Goal: Transaction & Acquisition: Purchase product/service

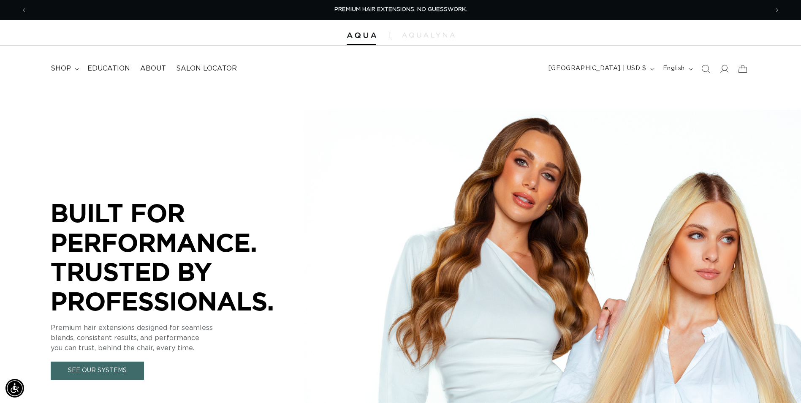
click at [74, 71] on summary "shop" at bounding box center [64, 68] width 37 height 19
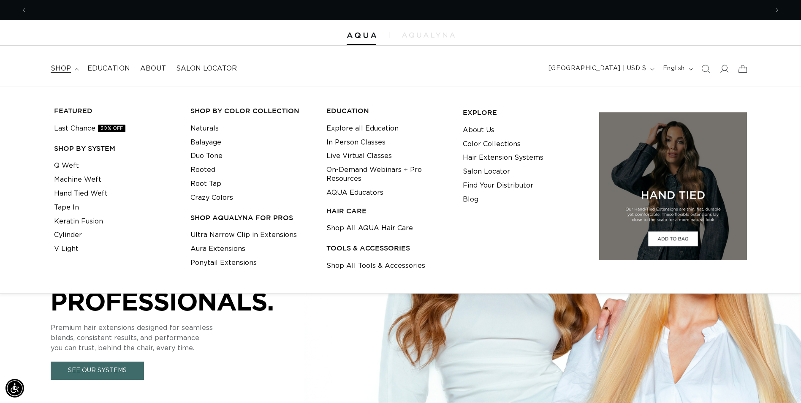
scroll to position [0, 741]
click at [218, 199] on link "Crazy Colors" at bounding box center [212, 198] width 43 height 14
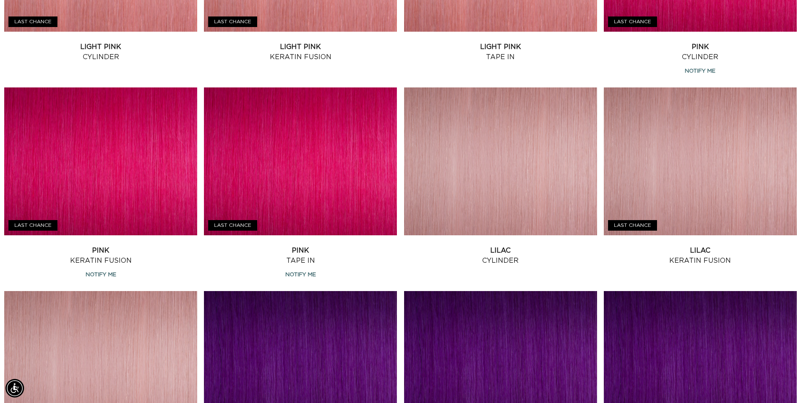
scroll to position [465, 0]
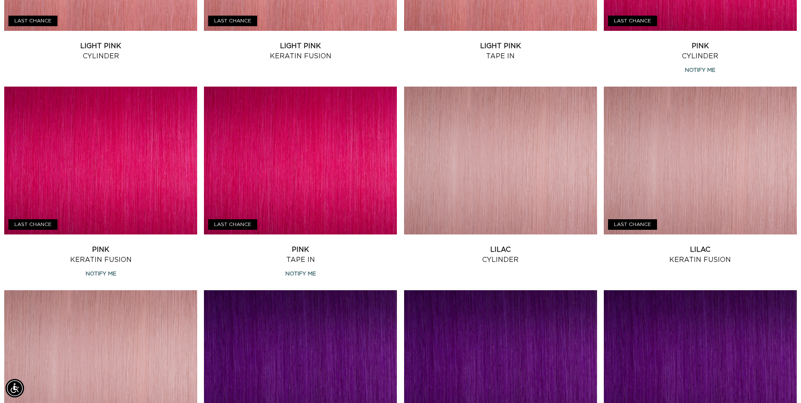
click at [313, 245] on link "Pink Tape In" at bounding box center [300, 255] width 193 height 20
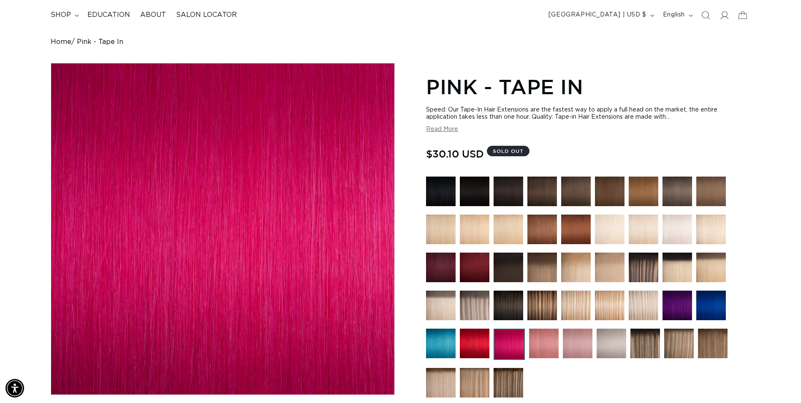
scroll to position [127, 0]
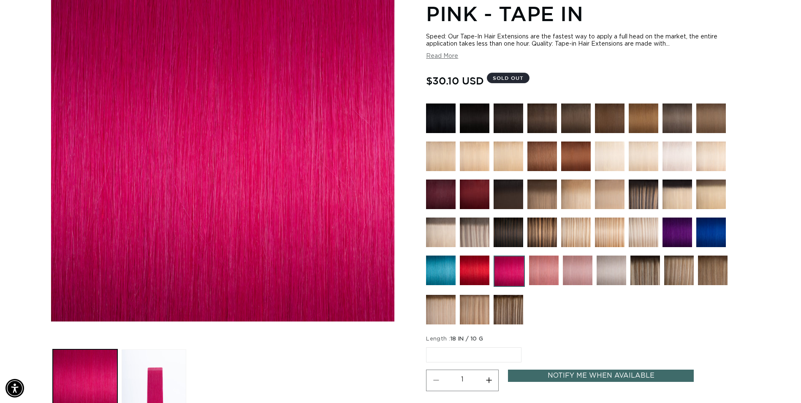
click at [547, 272] on img at bounding box center [544, 271] width 30 height 30
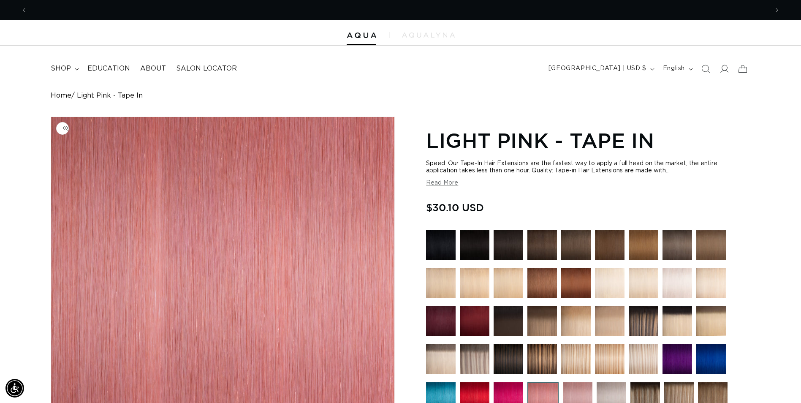
scroll to position [0, 1483]
click at [74, 66] on summary "shop" at bounding box center [64, 68] width 37 height 19
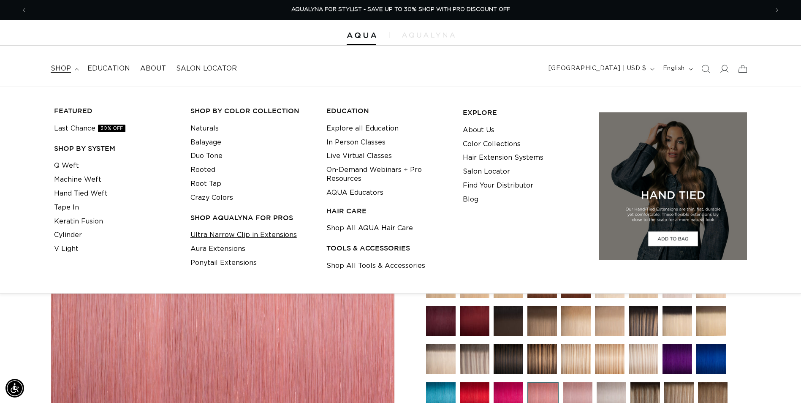
click at [245, 236] on link "Ultra Narrow Clip in Extensions" at bounding box center [244, 235] width 106 height 14
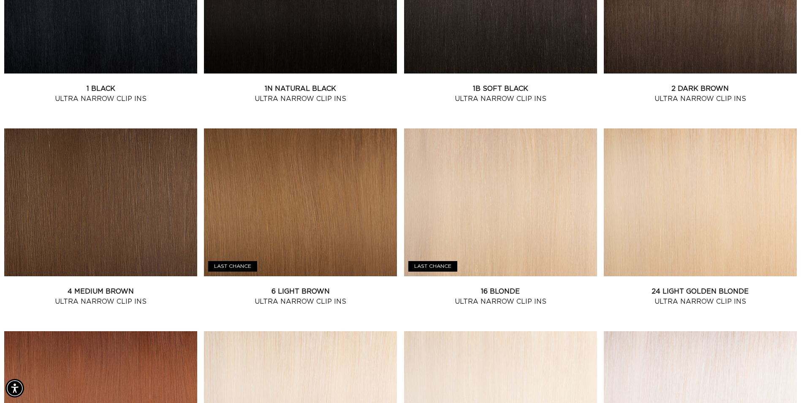
scroll to position [422, 0]
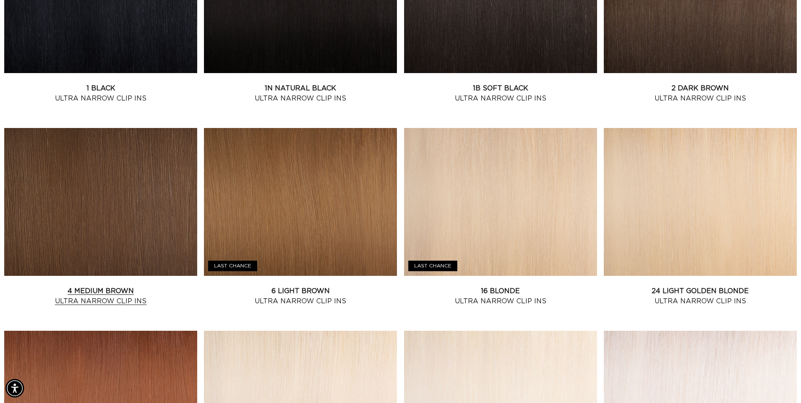
click at [114, 286] on link "4 Medium Brown Ultra Narrow Clip Ins" at bounding box center [100, 296] width 193 height 20
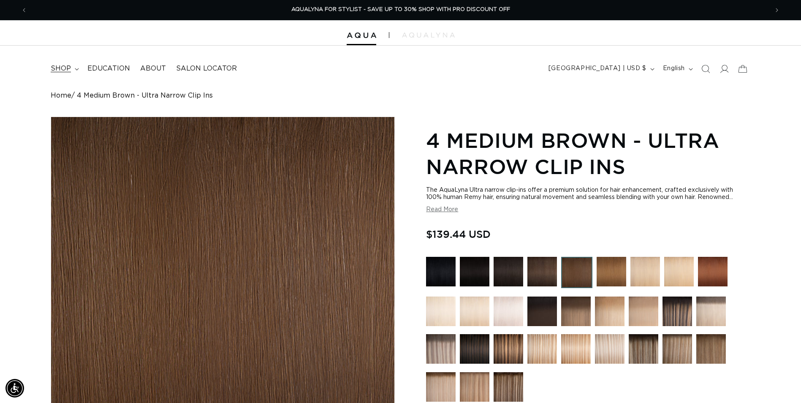
click at [63, 68] on span "shop" at bounding box center [61, 68] width 20 height 9
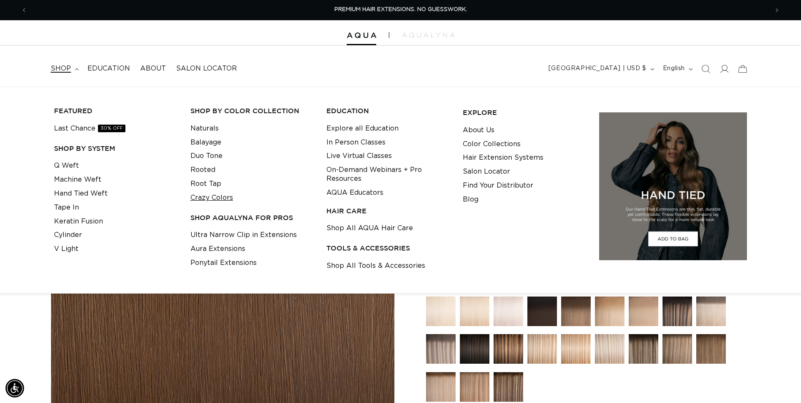
click at [224, 197] on link "Crazy Colors" at bounding box center [212, 198] width 43 height 14
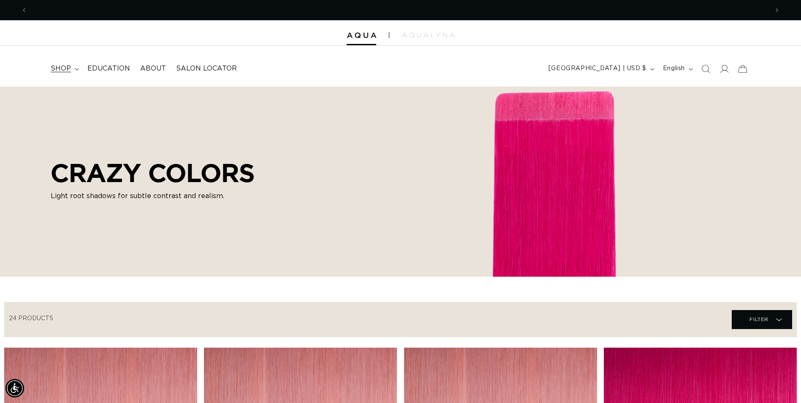
click at [78, 68] on icon at bounding box center [77, 69] width 4 height 2
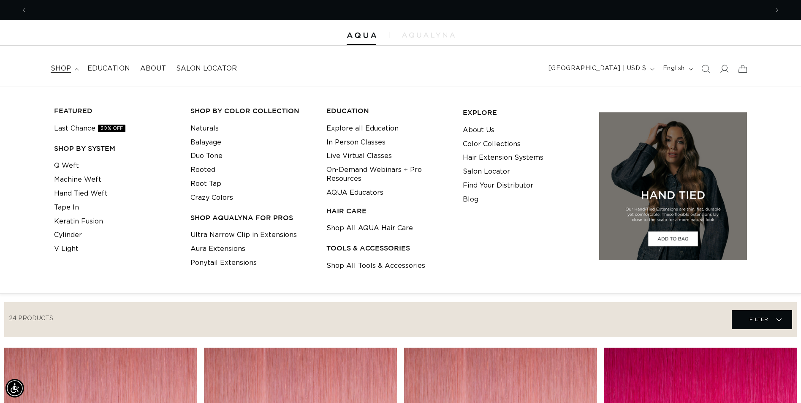
scroll to position [0, 741]
click at [283, 237] on link "Ultra Narrow Clip in Extensions" at bounding box center [244, 235] width 106 height 14
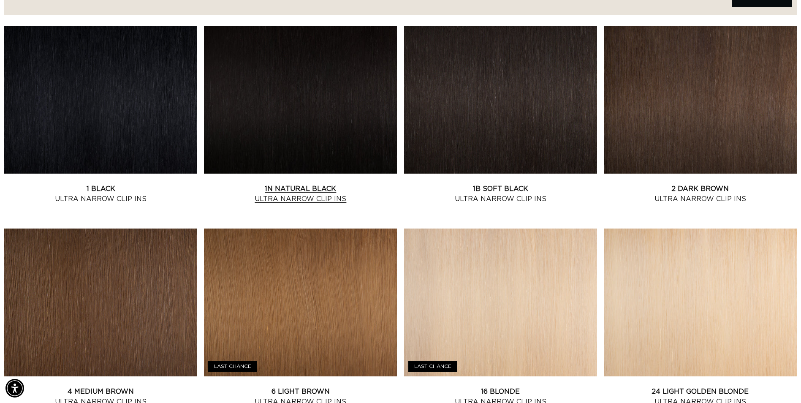
scroll to position [380, 0]
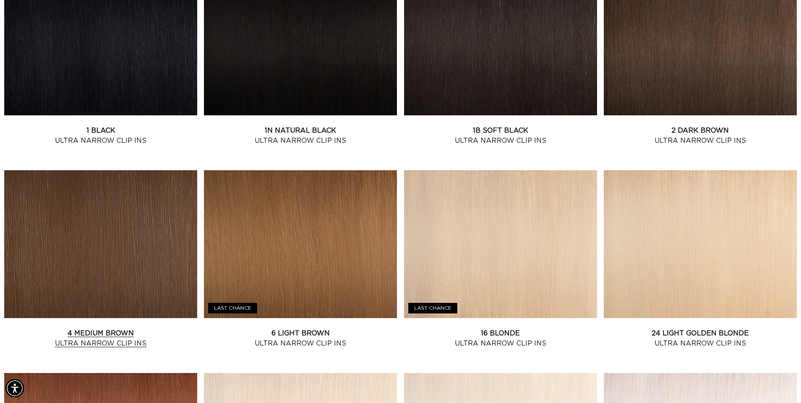
click at [98, 328] on link "4 Medium Brown Ultra Narrow Clip Ins" at bounding box center [100, 338] width 193 height 20
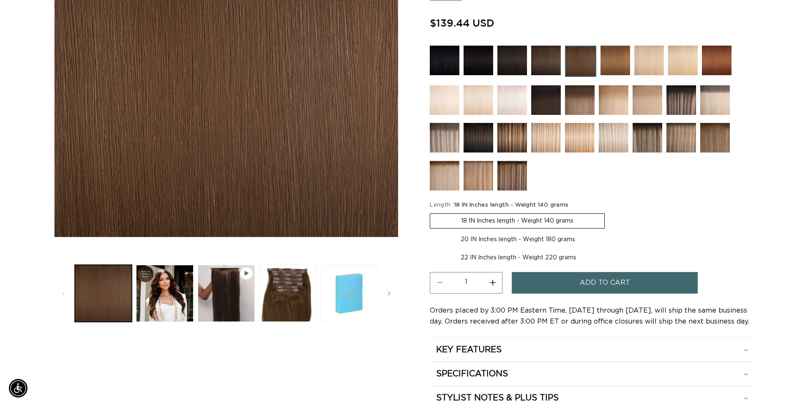
scroll to position [0, 1483]
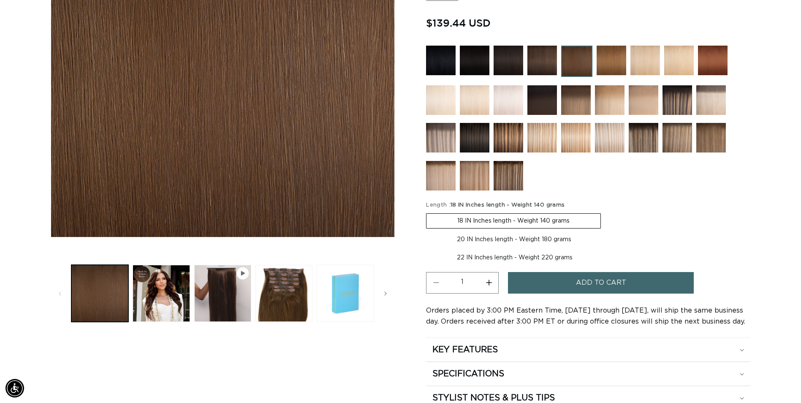
click at [579, 286] on span "Add to cart" at bounding box center [601, 283] width 50 height 22
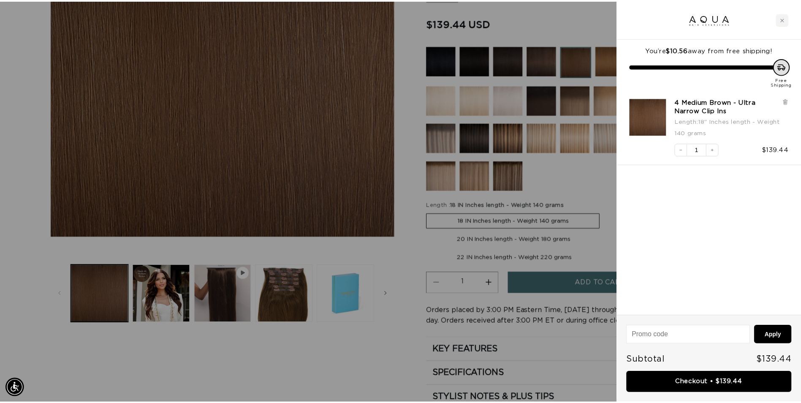
scroll to position [0, 0]
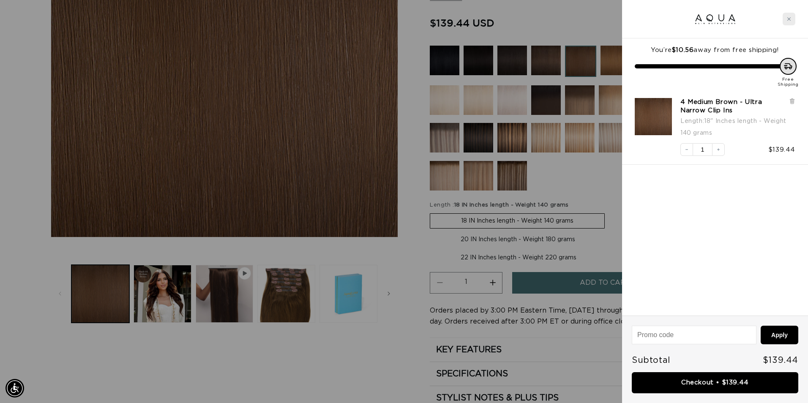
click at [789, 20] on icon "Close cart" at bounding box center [789, 19] width 4 height 4
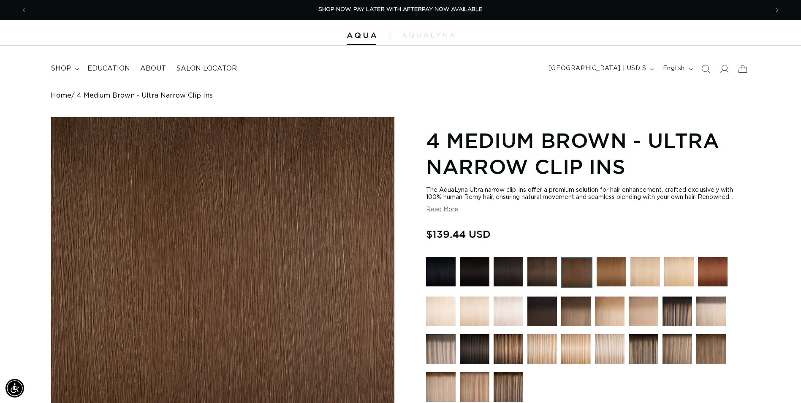
click at [76, 69] on icon at bounding box center [77, 69] width 4 height 3
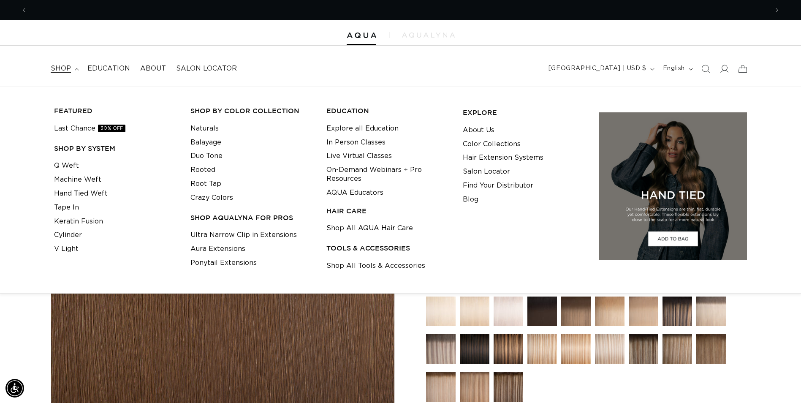
scroll to position [0, 1483]
click at [218, 251] on link "Aura Extensions" at bounding box center [218, 249] width 55 height 14
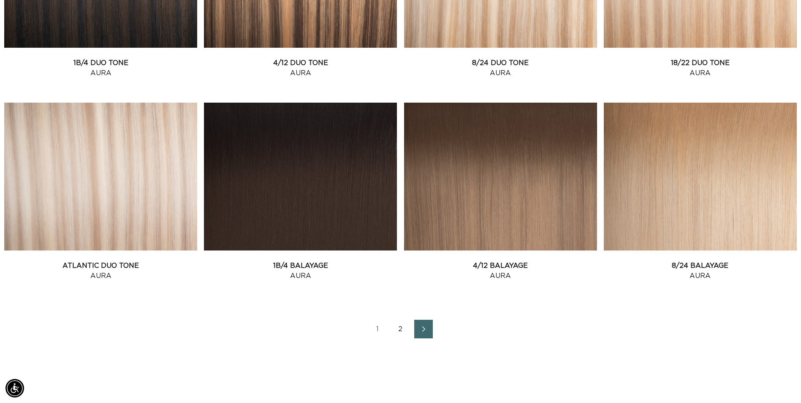
scroll to position [0, 1483]
click at [420, 329] on icon "Next page" at bounding box center [424, 329] width 11 height 6
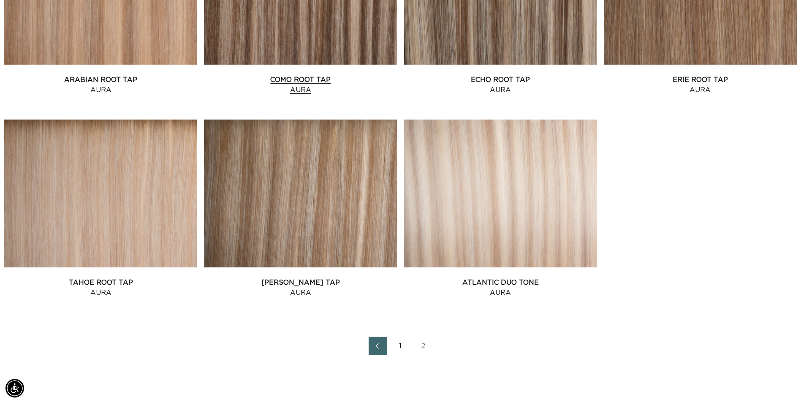
scroll to position [718, 0]
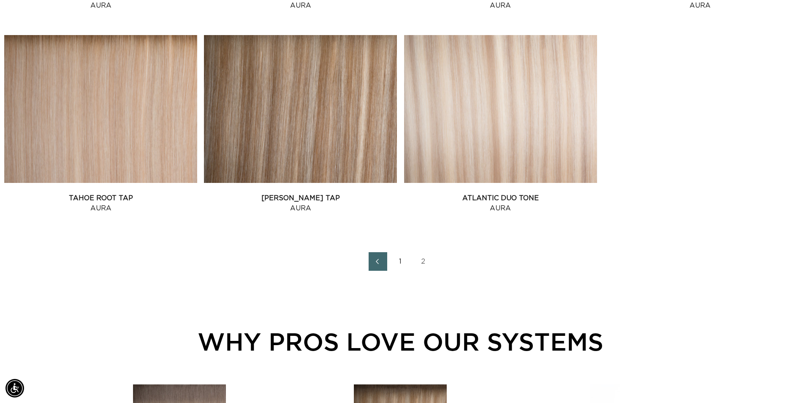
click at [399, 263] on link "1" at bounding box center [401, 261] width 19 height 19
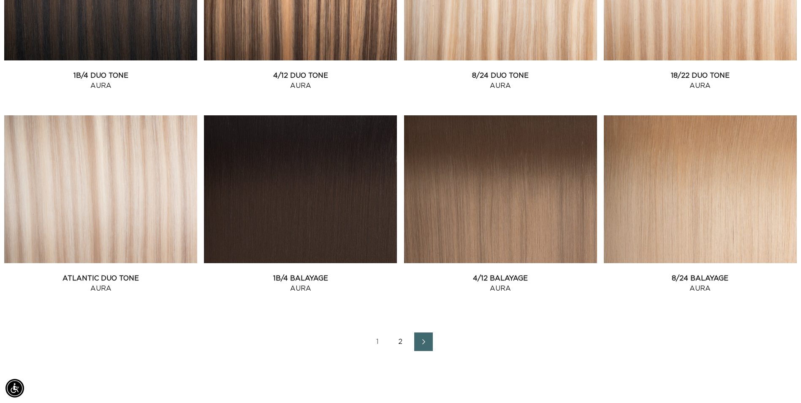
scroll to position [1098, 0]
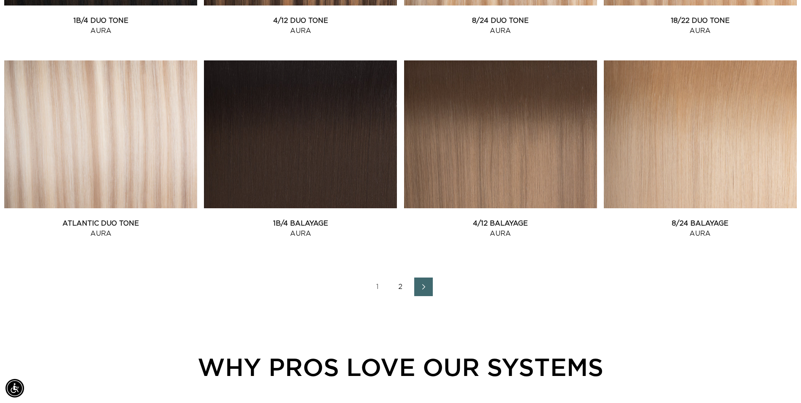
click at [427, 288] on icon "Next page" at bounding box center [424, 287] width 11 height 6
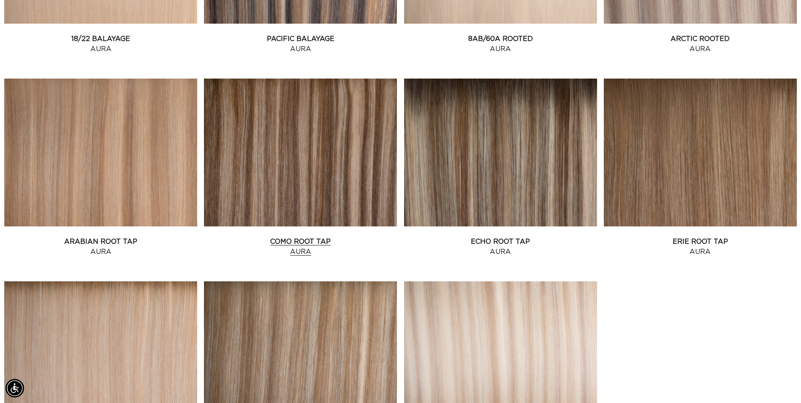
scroll to position [465, 0]
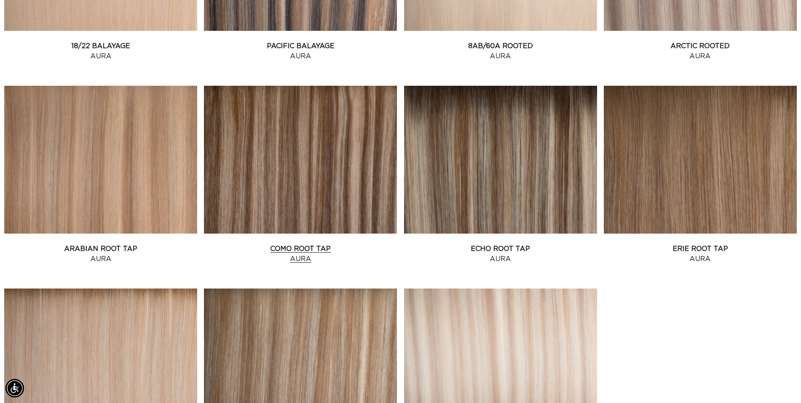
click at [315, 244] on link "Como Root Tap Aura" at bounding box center [300, 254] width 193 height 20
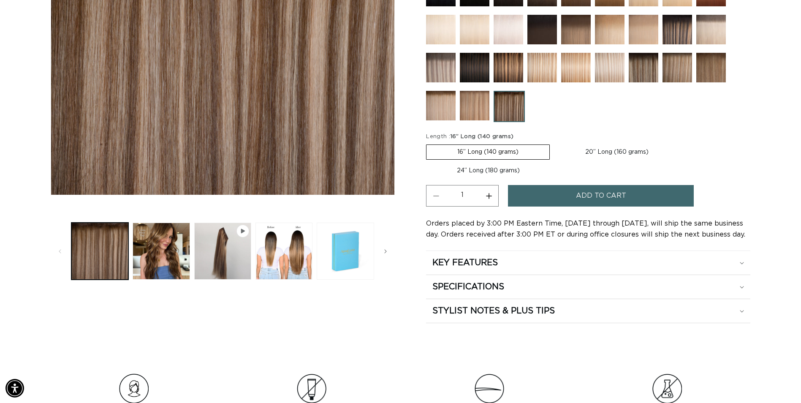
scroll to position [0, 1483]
click at [602, 150] on label "20” Long (160 grams) Variant sold out or unavailable" at bounding box center [617, 152] width 125 height 14
click at [555, 143] on input "20” Long (160 grams) Variant sold out or unavailable" at bounding box center [554, 143] width 0 height 0
radio input "true"
click at [580, 198] on span "Add to cart" at bounding box center [601, 196] width 50 height 22
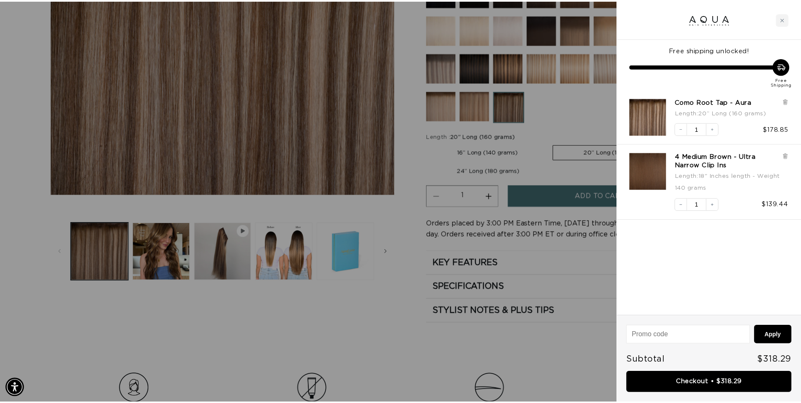
scroll to position [0, 1495]
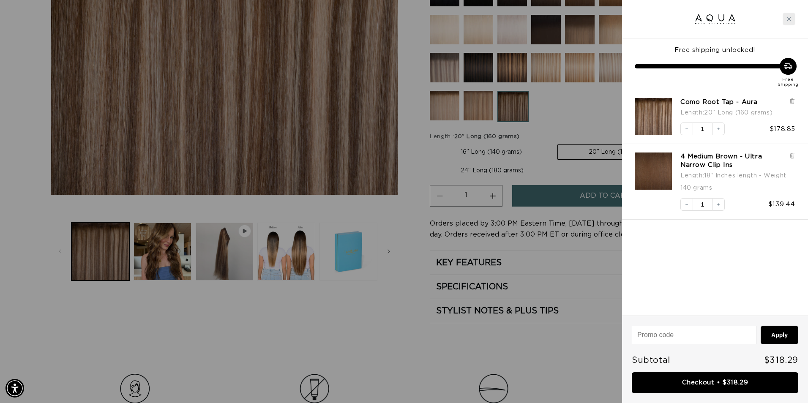
click at [789, 17] on icon "Close cart" at bounding box center [789, 19] width 4 height 4
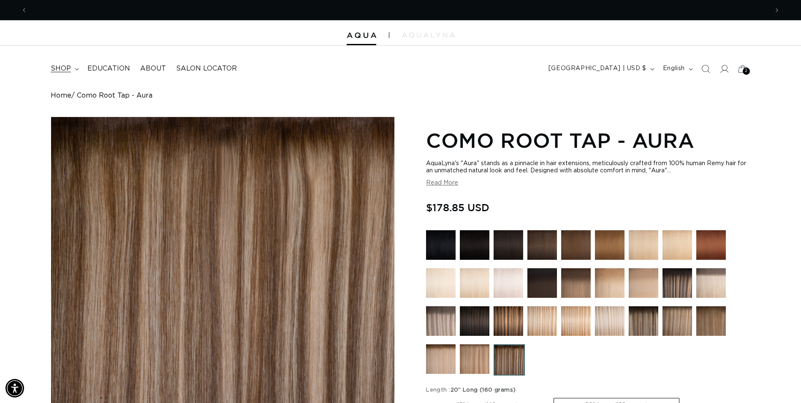
scroll to position [0, 741]
click at [76, 68] on icon at bounding box center [77, 69] width 4 height 3
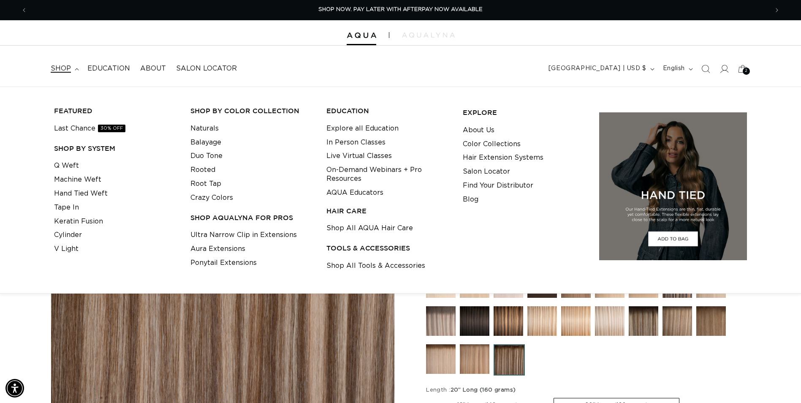
click at [68, 158] on div "FEATURED Last Chance 30% OFF SHOP BY SYSTEM Q Weft Machine Weft Hand Tied Weft …" at bounding box center [116, 190] width 130 height 181
click at [68, 166] on link "Q Weft" at bounding box center [66, 166] width 25 height 14
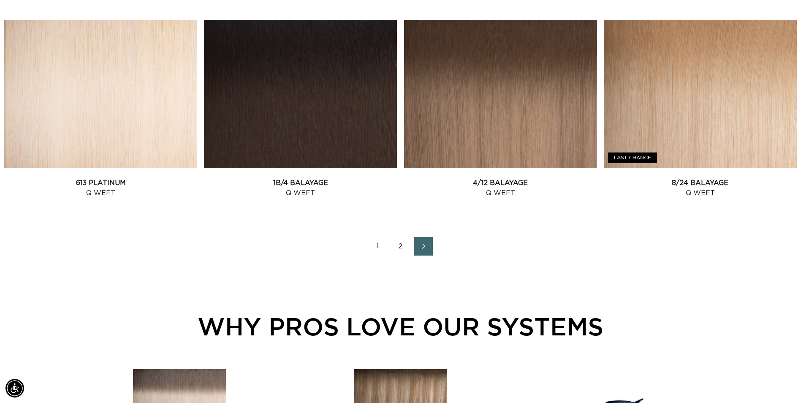
scroll to position [0, 741]
click at [424, 247] on icon "Next page" at bounding box center [423, 246] width 3 height 5
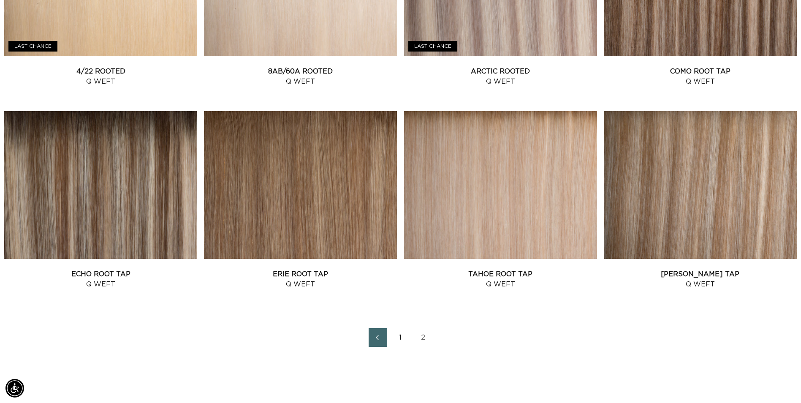
click at [402, 336] on link "1" at bounding box center [401, 337] width 19 height 19
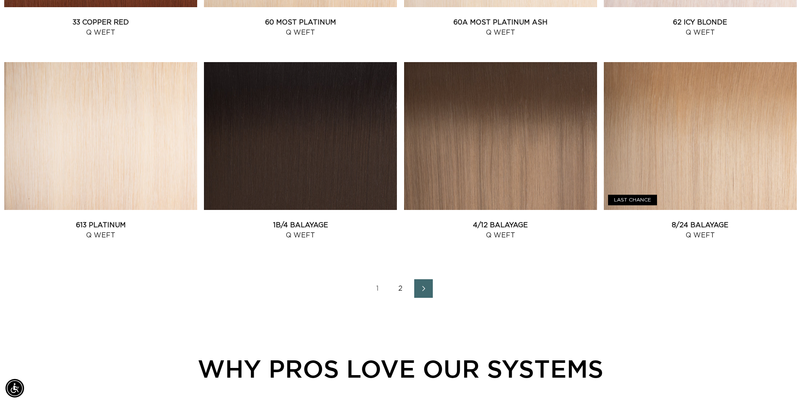
scroll to position [0, 741]
click at [427, 289] on icon "Next page" at bounding box center [424, 289] width 11 height 6
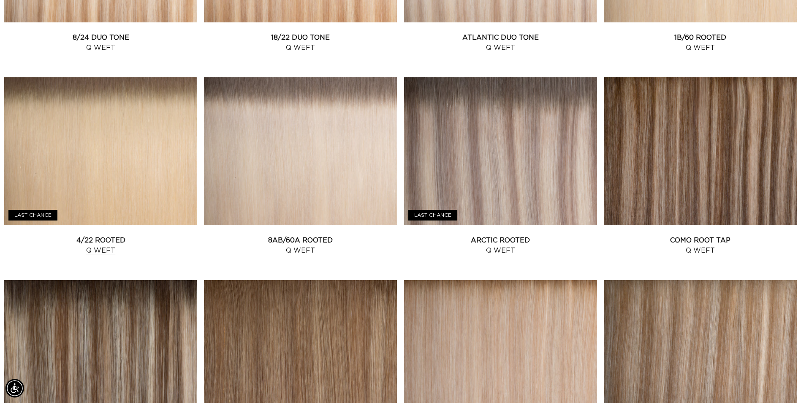
click at [93, 235] on link "4/22 Rooted Q Weft" at bounding box center [100, 245] width 193 height 20
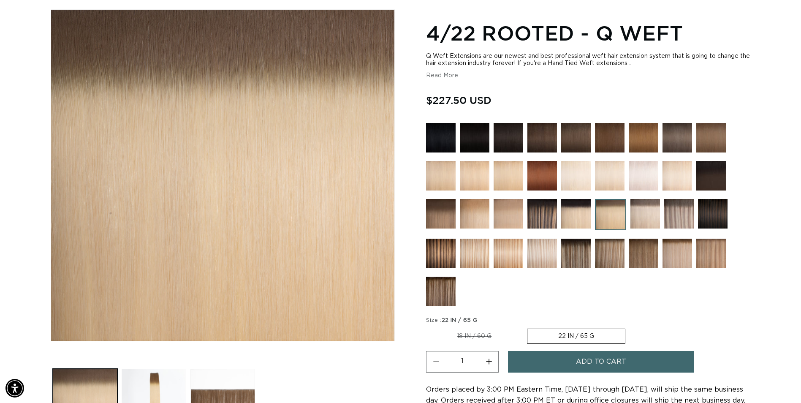
scroll to position [253, 0]
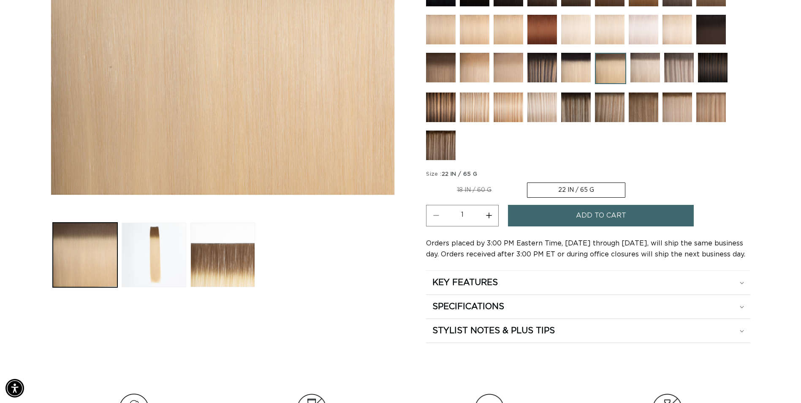
click at [552, 194] on label "22 IN / 65 G Variant sold out or unavailable" at bounding box center [576, 189] width 98 height 15
click at [527, 181] on input "22 IN / 65 G Variant sold out or unavailable" at bounding box center [527, 181] width 0 height 0
click at [551, 194] on label "22 IN / 65 G Variant sold out or unavailable" at bounding box center [576, 189] width 98 height 15
click at [527, 181] on input "22 IN / 65 G Variant sold out or unavailable" at bounding box center [527, 181] width 0 height 0
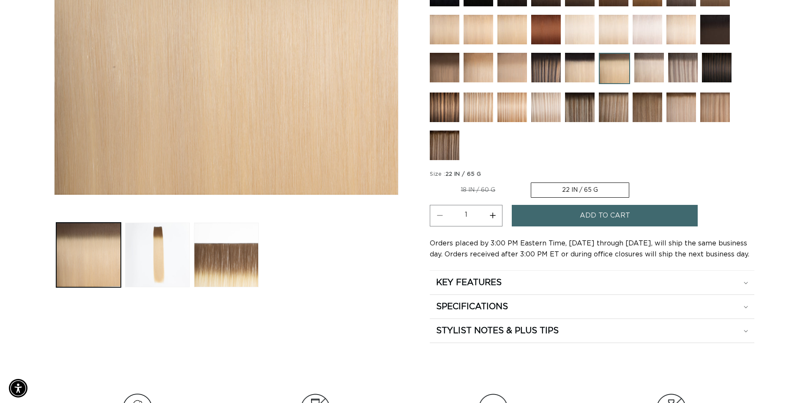
scroll to position [0, 0]
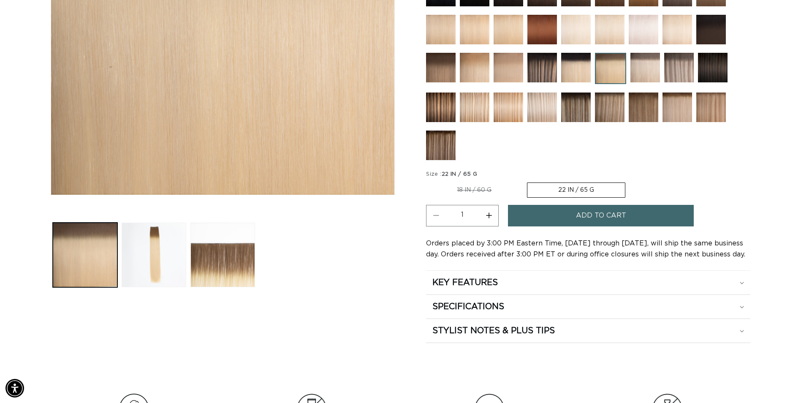
click at [549, 212] on button "Add to cart" at bounding box center [601, 216] width 186 height 22
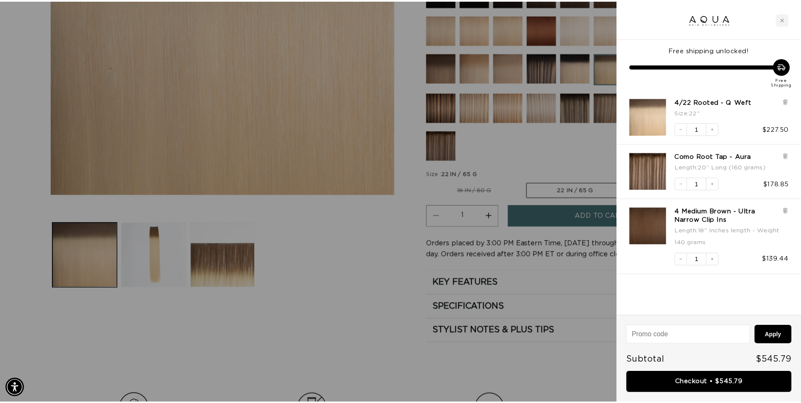
scroll to position [0, 1495]
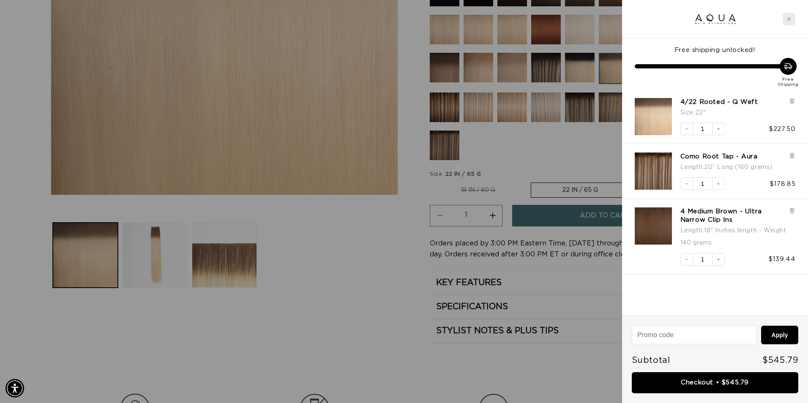
click at [790, 18] on icon "Close cart" at bounding box center [789, 19] width 4 height 4
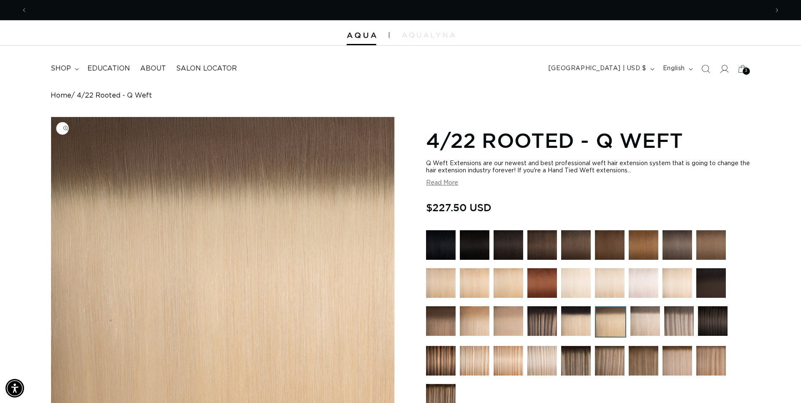
scroll to position [0, 0]
click at [76, 70] on icon at bounding box center [77, 69] width 4 height 3
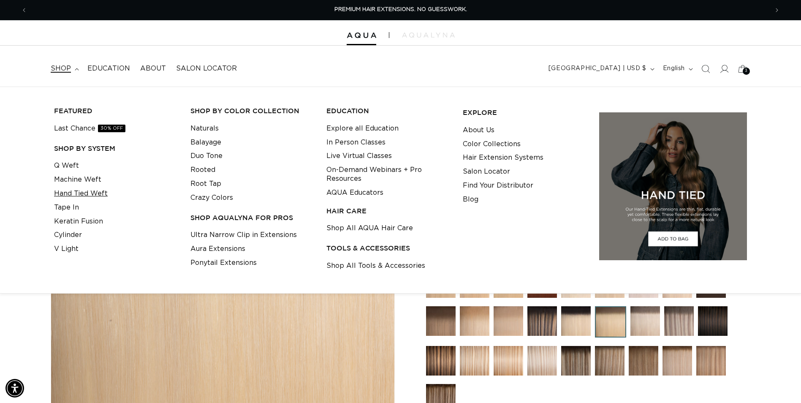
click at [75, 196] on link "Hand Tied Weft" at bounding box center [81, 194] width 54 height 14
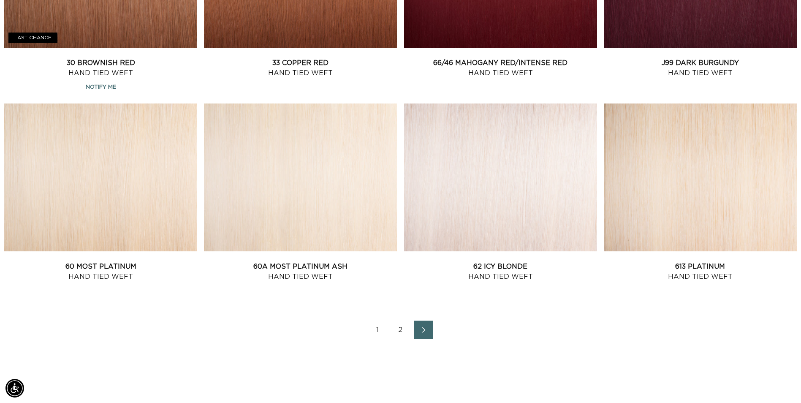
click at [426, 327] on icon "Next page" at bounding box center [424, 330] width 11 height 6
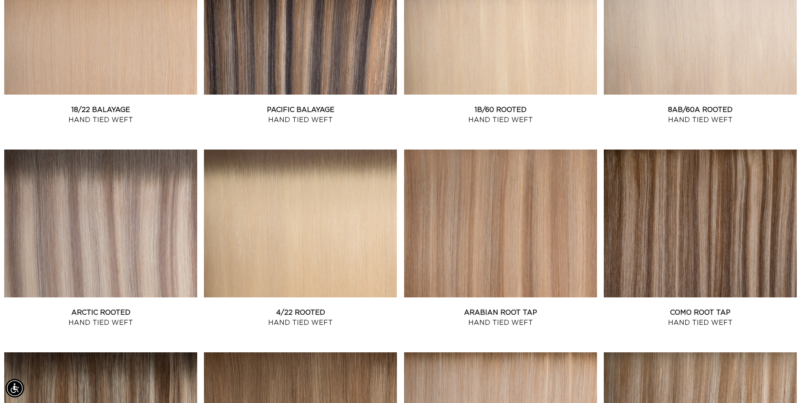
scroll to position [803, 0]
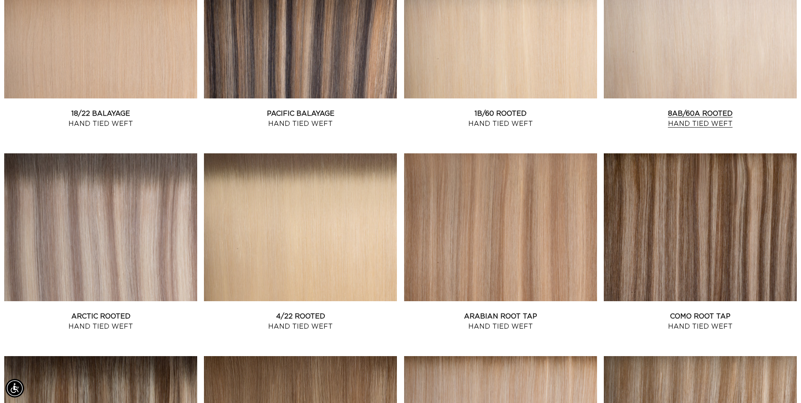
click at [708, 109] on link "8AB/60A Rooted Hand Tied Weft" at bounding box center [700, 119] width 193 height 20
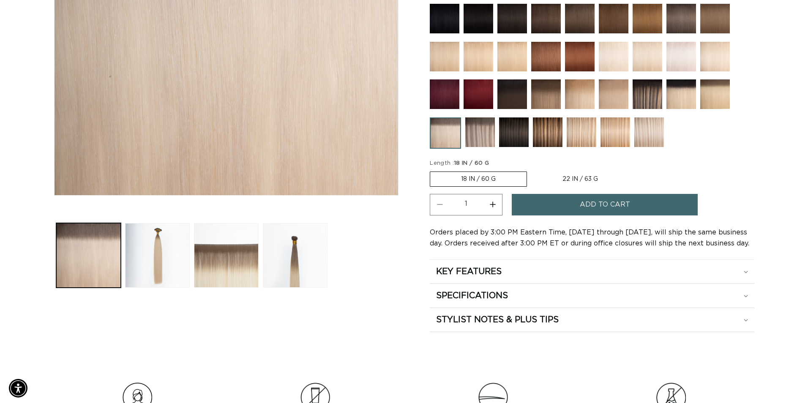
scroll to position [253, 0]
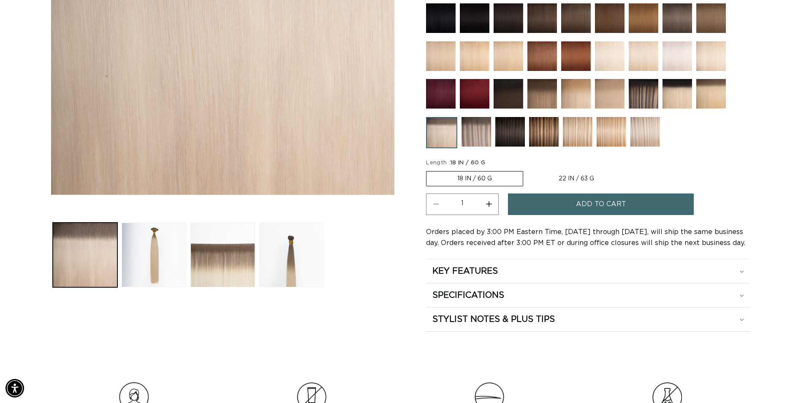
click at [577, 210] on span "Add to cart" at bounding box center [601, 204] width 50 height 22
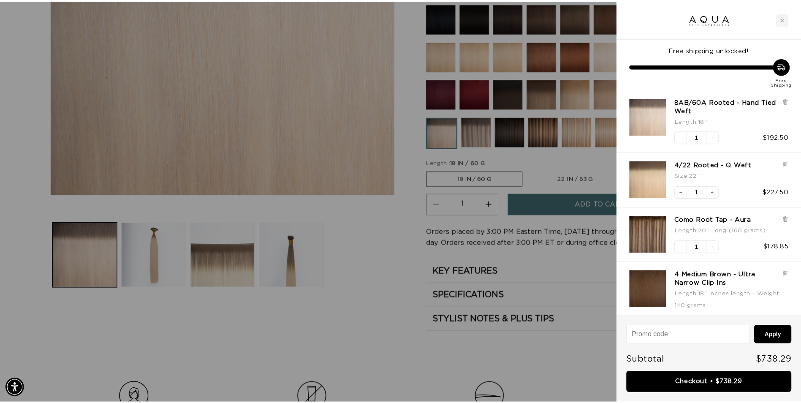
scroll to position [0, 1495]
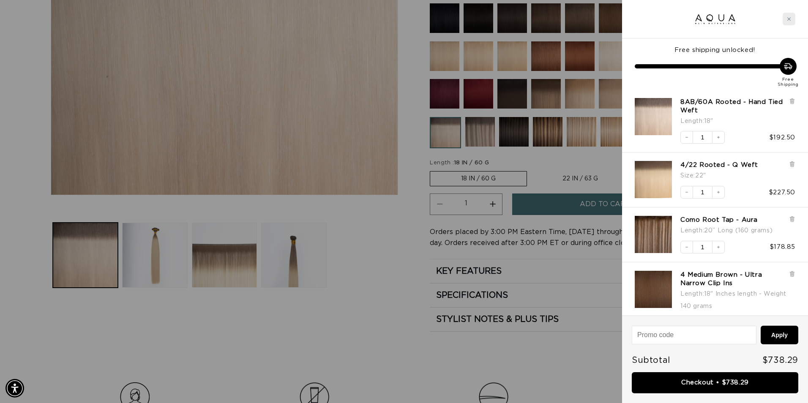
click at [785, 19] on div "Close cart" at bounding box center [788, 19] width 13 height 13
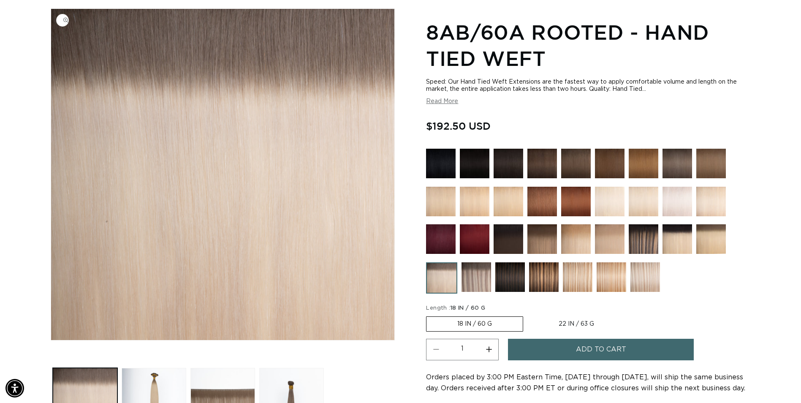
scroll to position [0, 0]
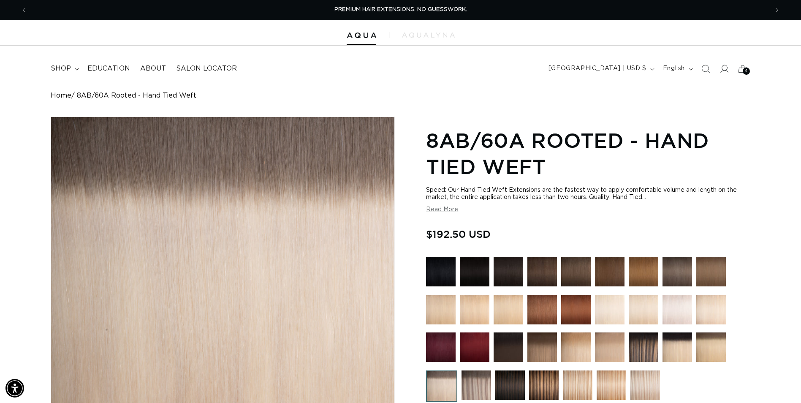
click at [71, 68] on summary "shop" at bounding box center [64, 68] width 37 height 19
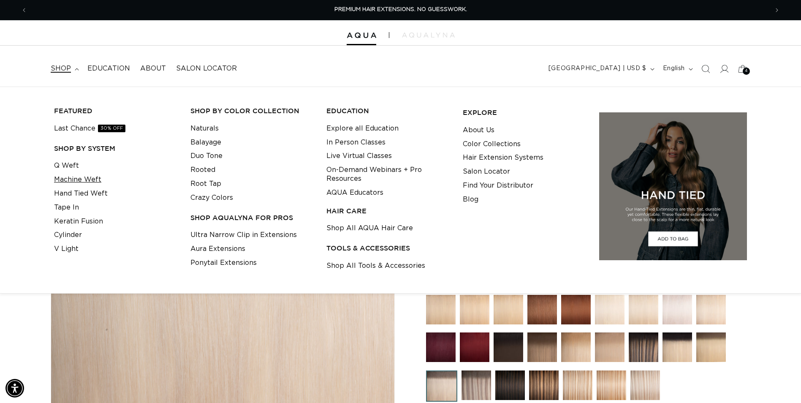
click at [83, 174] on link "Machine Weft" at bounding box center [77, 180] width 47 height 14
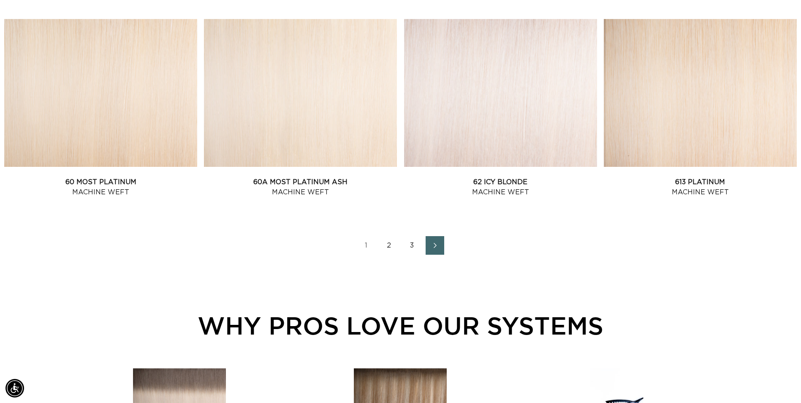
scroll to position [1141, 0]
click at [439, 245] on icon "Next page" at bounding box center [435, 245] width 11 height 6
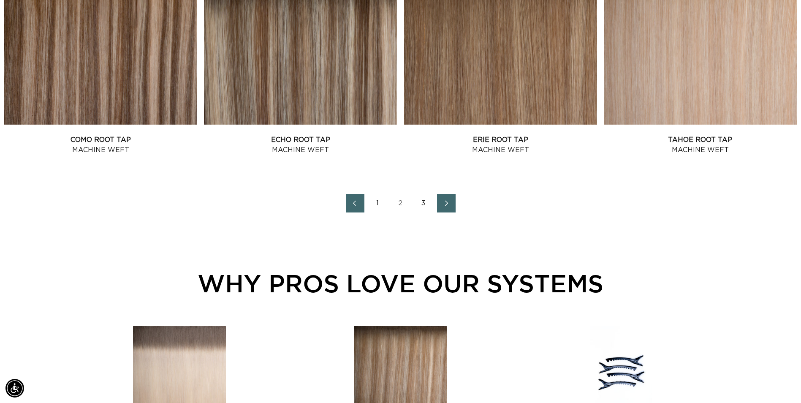
click at [448, 205] on icon "Next page" at bounding box center [446, 203] width 11 height 6
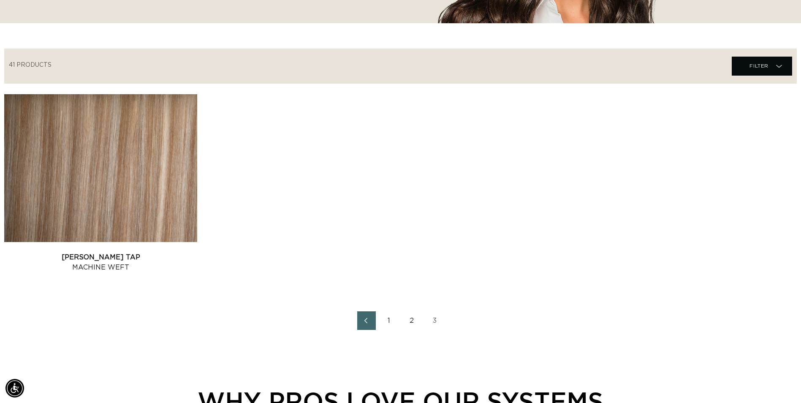
click at [363, 324] on link "Previous page" at bounding box center [366, 320] width 19 height 19
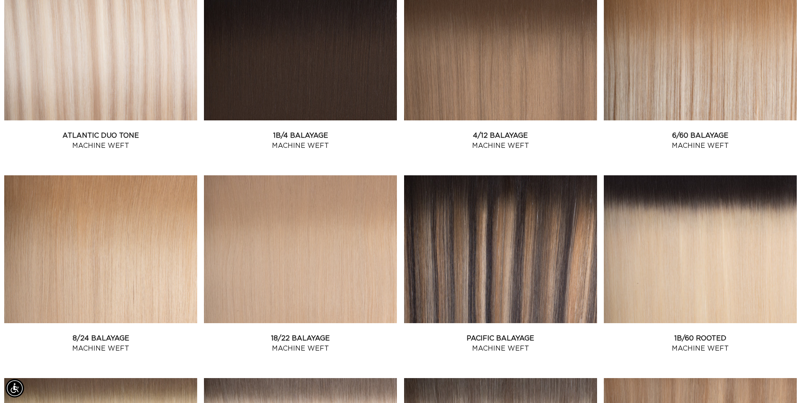
scroll to position [507, 0]
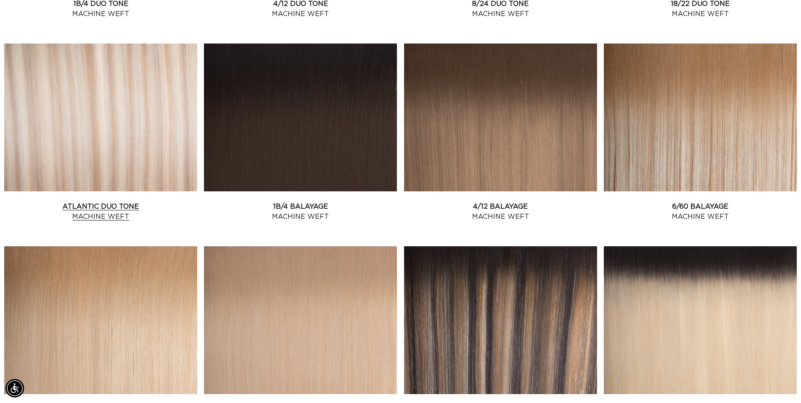
click at [79, 201] on link "Atlantic Duo Tone Machine Weft" at bounding box center [100, 211] width 193 height 20
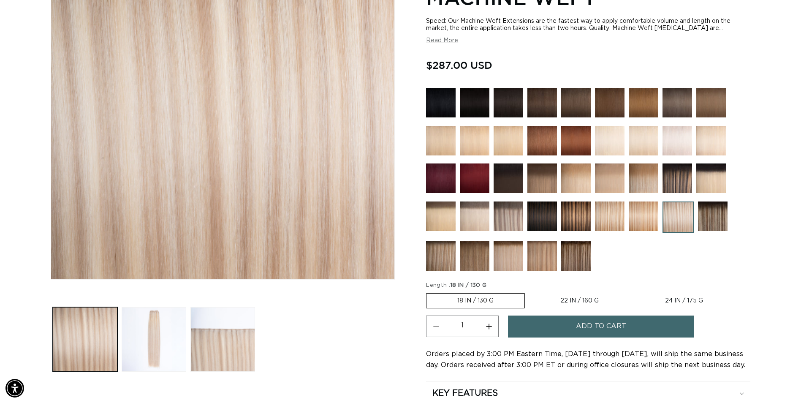
click at [595, 299] on label "22 IN / 160 G Variant sold out or unavailable" at bounding box center [580, 301] width 100 height 14
click at [530, 292] on input "22 IN / 160 G Variant sold out or unavailable" at bounding box center [529, 291] width 0 height 0
radio input "true"
click at [585, 324] on span "Add to cart" at bounding box center [601, 327] width 50 height 22
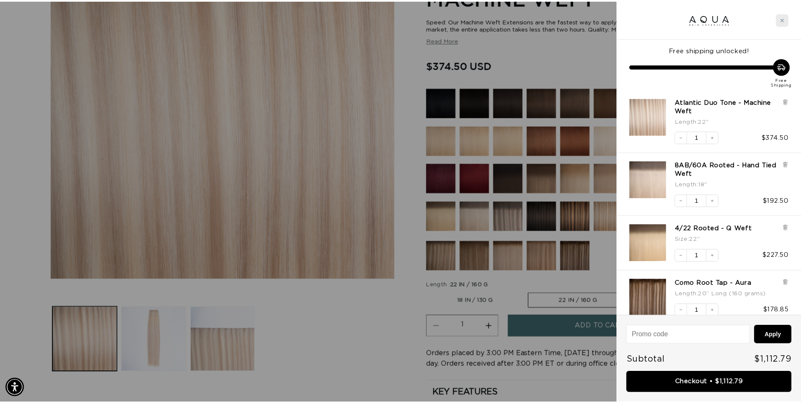
scroll to position [0, 1495]
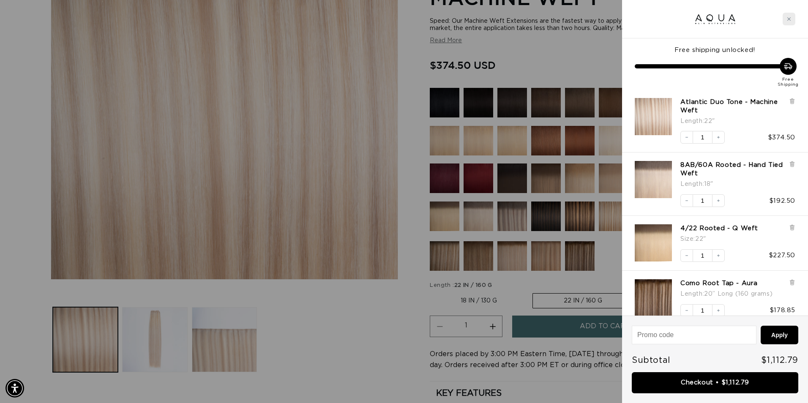
click at [792, 18] on div "Close cart" at bounding box center [788, 19] width 13 height 13
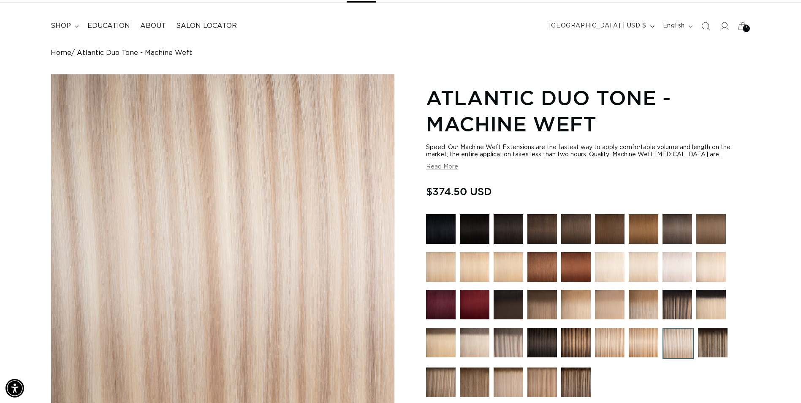
scroll to position [0, 0]
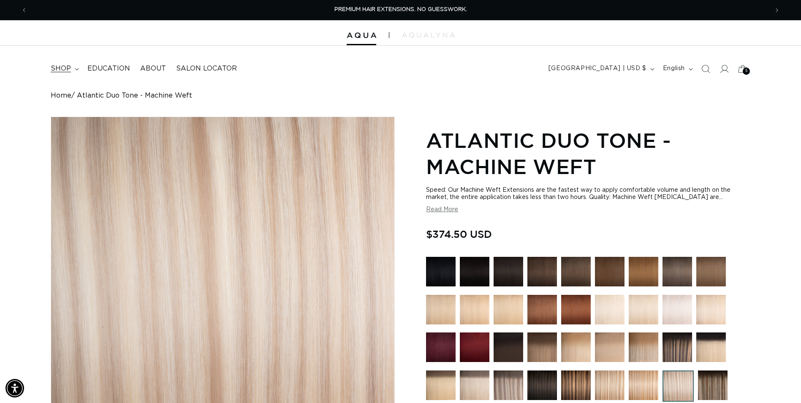
click at [74, 71] on summary "shop" at bounding box center [64, 68] width 37 height 19
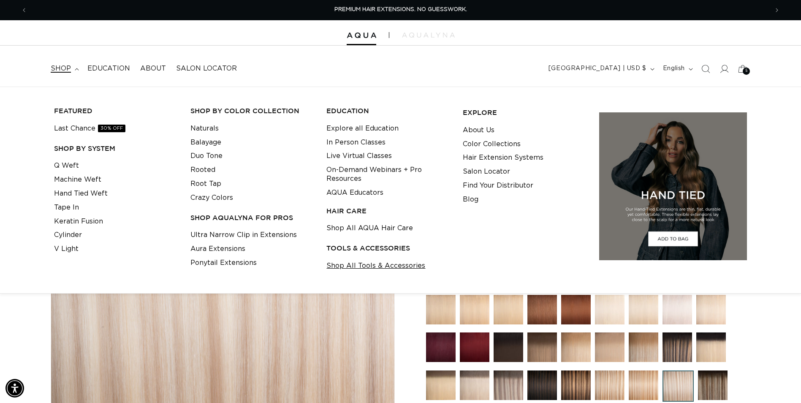
click at [379, 267] on link "Shop All Tools & Accessories" at bounding box center [376, 266] width 99 height 14
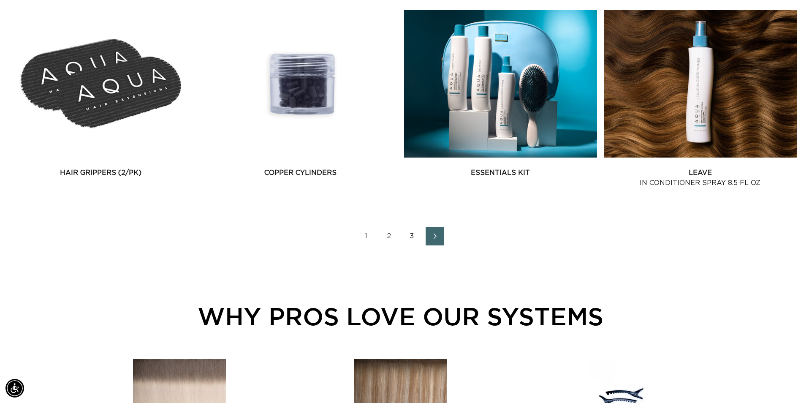
scroll to position [0, 1483]
click at [439, 236] on icon "Next page" at bounding box center [435, 236] width 11 height 6
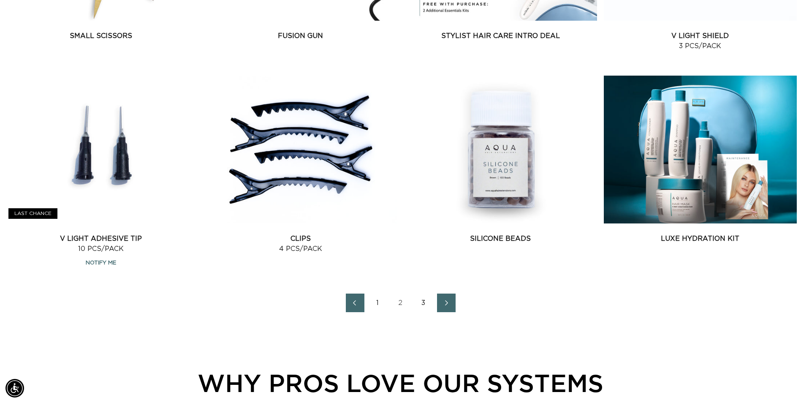
scroll to position [1141, 0]
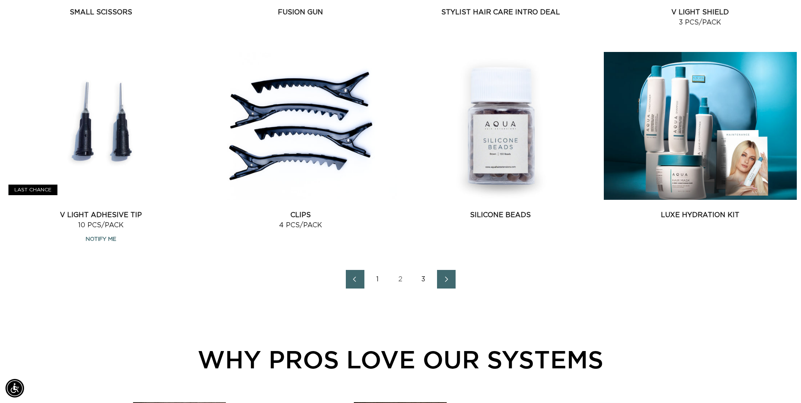
click at [444, 282] on span "Next page" at bounding box center [446, 279] width 5 height 10
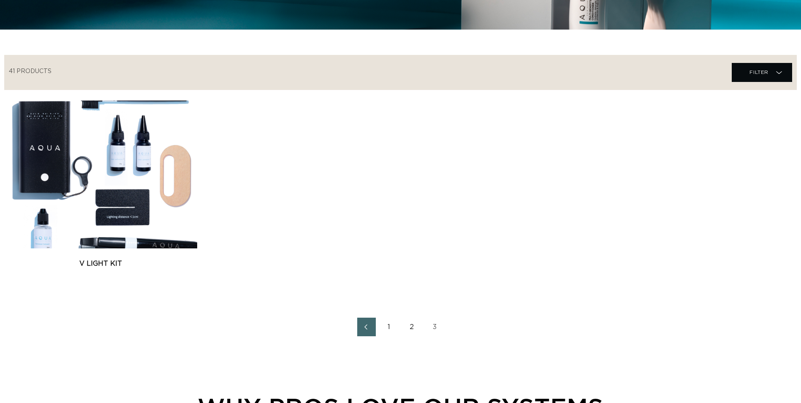
scroll to position [338, 0]
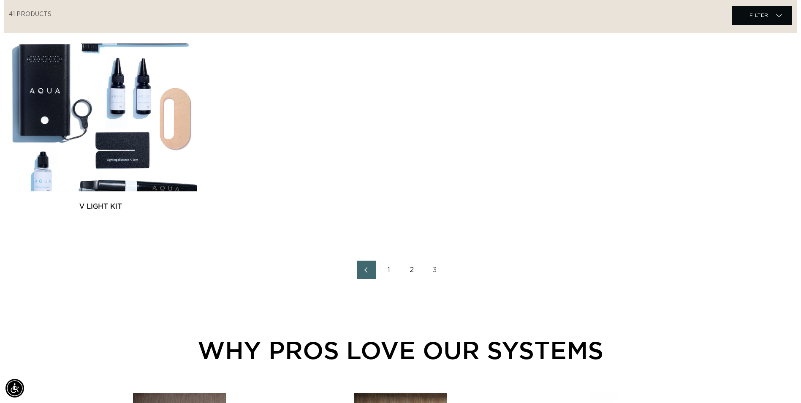
click at [373, 272] on link "Previous page" at bounding box center [366, 270] width 19 height 19
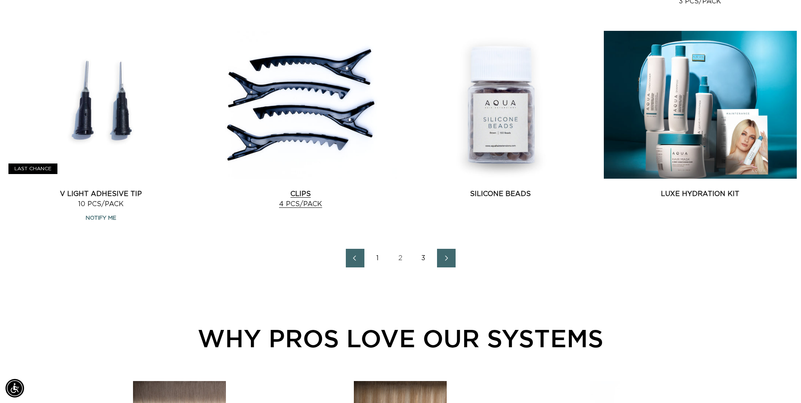
scroll to position [1183, 0]
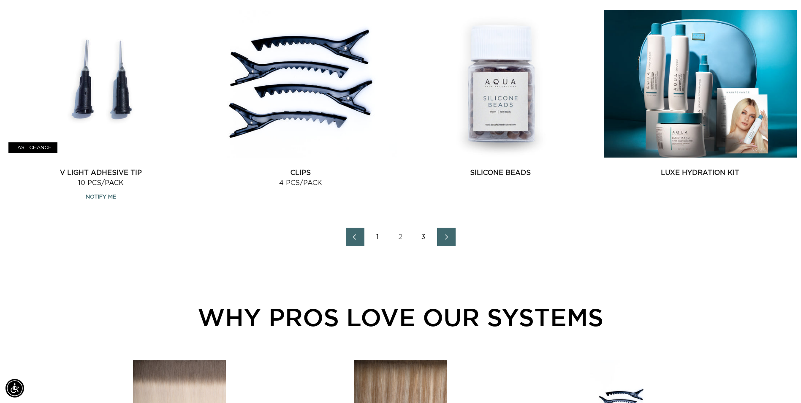
click at [348, 237] on link "Previous page" at bounding box center [355, 237] width 19 height 19
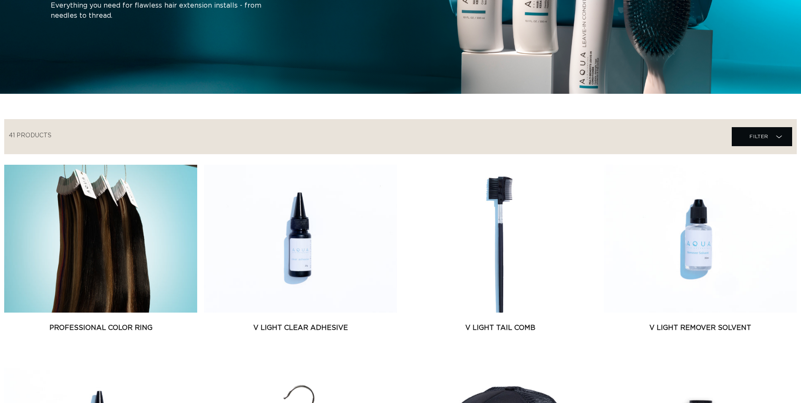
scroll to position [465, 0]
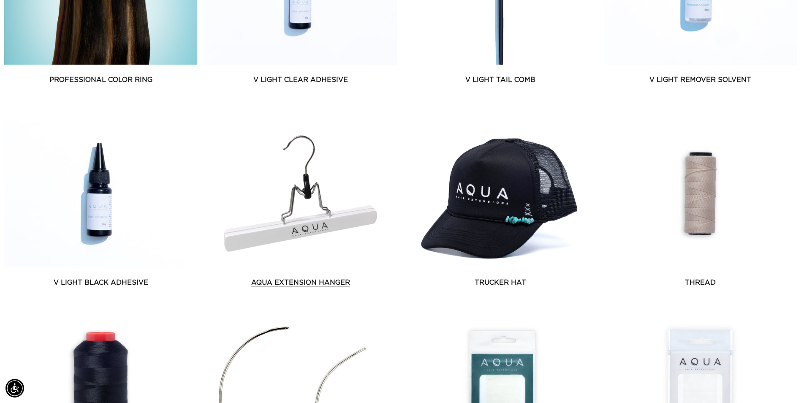
click at [318, 278] on link "AQUA Extension Hanger" at bounding box center [300, 283] width 193 height 10
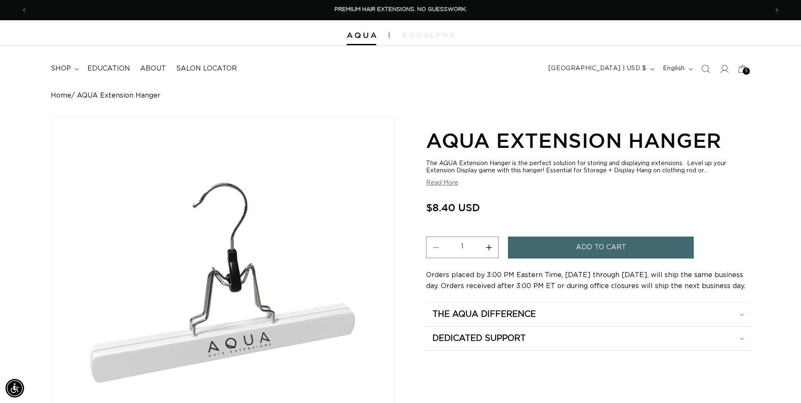
click at [489, 246] on button "Increase quantity for AQUA Extension Hanger" at bounding box center [488, 248] width 19 height 22
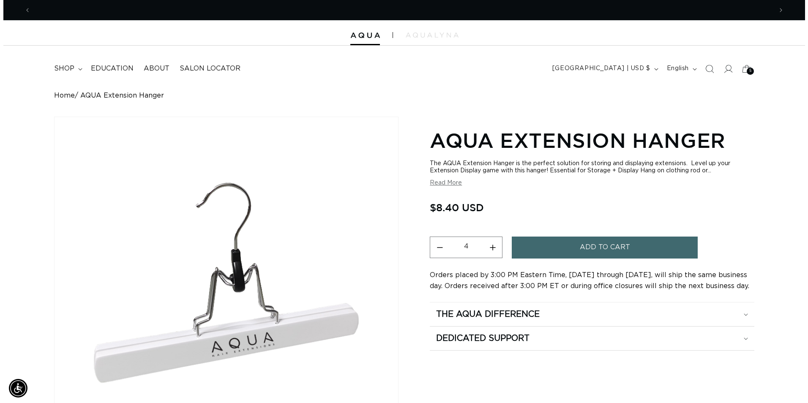
scroll to position [0, 741]
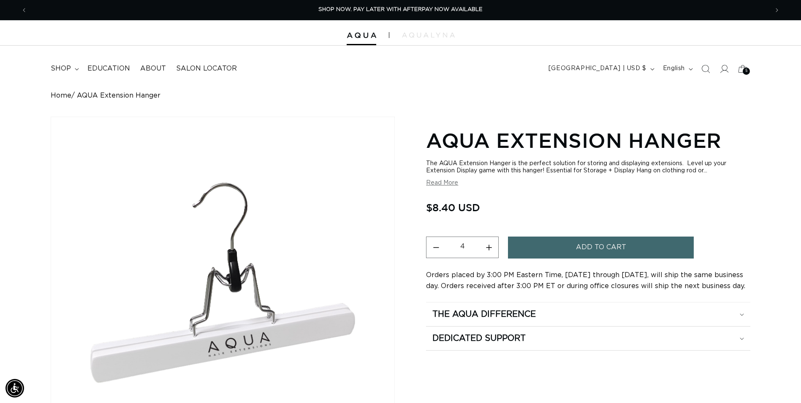
click at [489, 246] on button "Increase quantity for AQUA Extension Hanger" at bounding box center [488, 248] width 19 height 22
type input "6"
click at [557, 251] on button "Add to cart" at bounding box center [601, 248] width 186 height 22
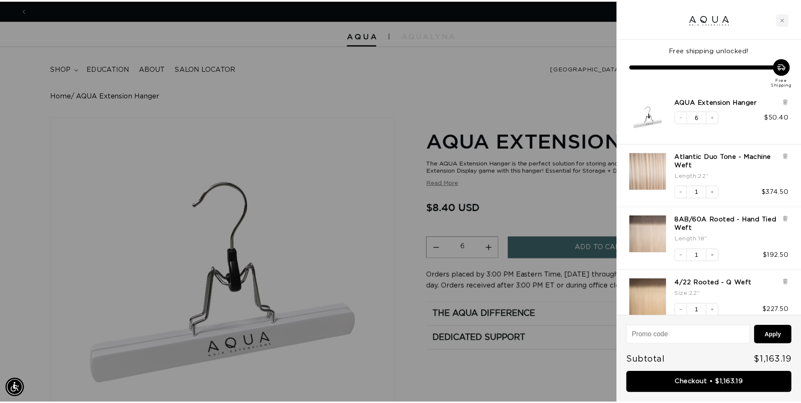
scroll to position [0, 0]
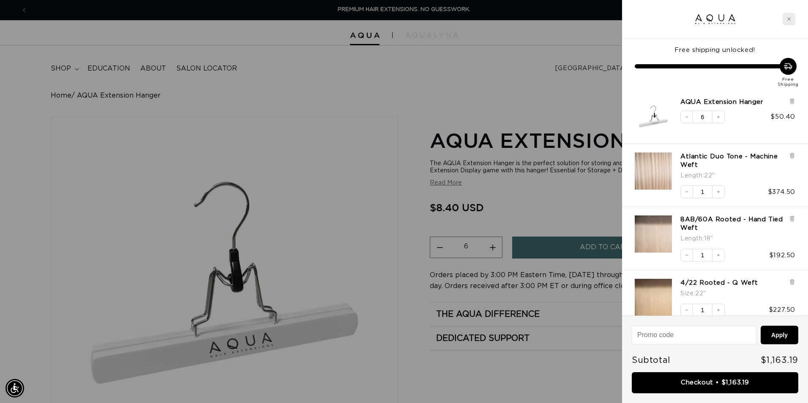
click at [789, 15] on div "Close cart" at bounding box center [788, 19] width 13 height 13
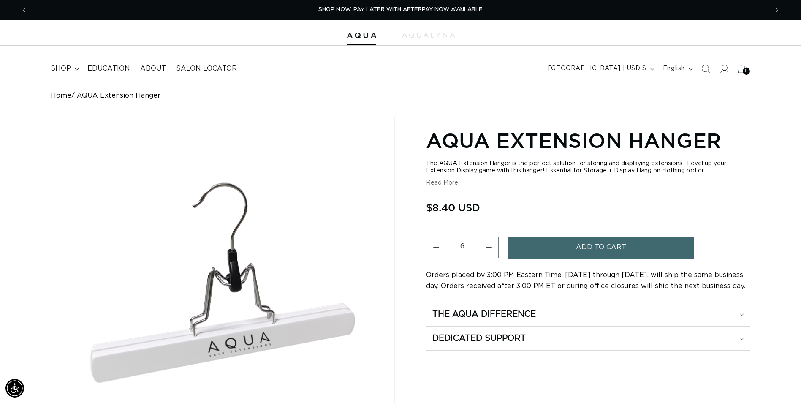
click at [742, 67] on icon at bounding box center [743, 69] width 20 height 20
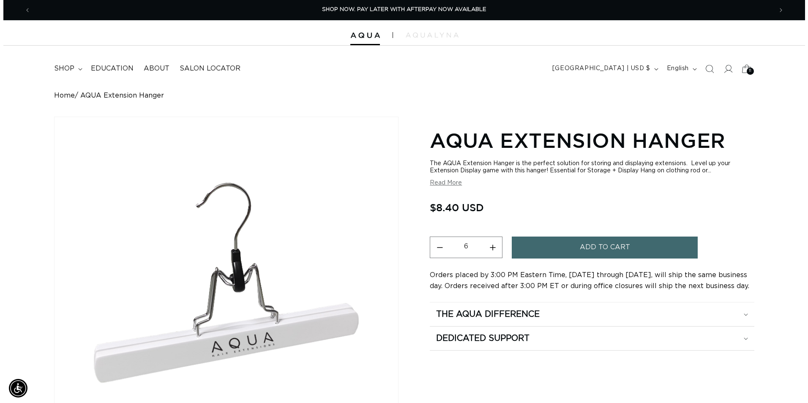
scroll to position [0, 748]
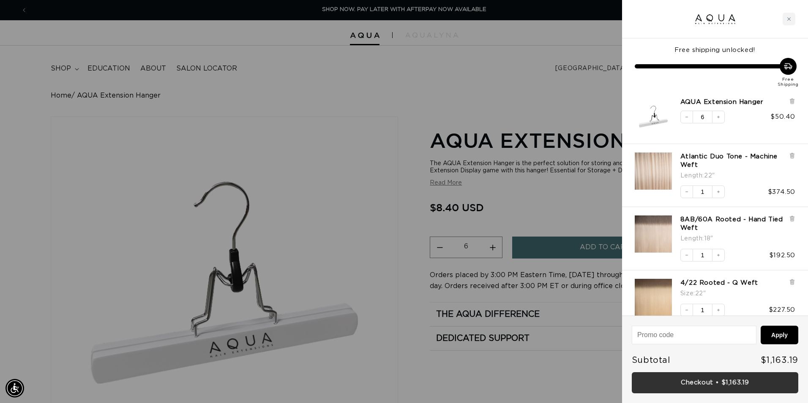
click at [689, 381] on link "Checkout • $1,163.19" at bounding box center [715, 383] width 166 height 22
click at [787, 21] on icon "Close cart" at bounding box center [789, 19] width 4 height 4
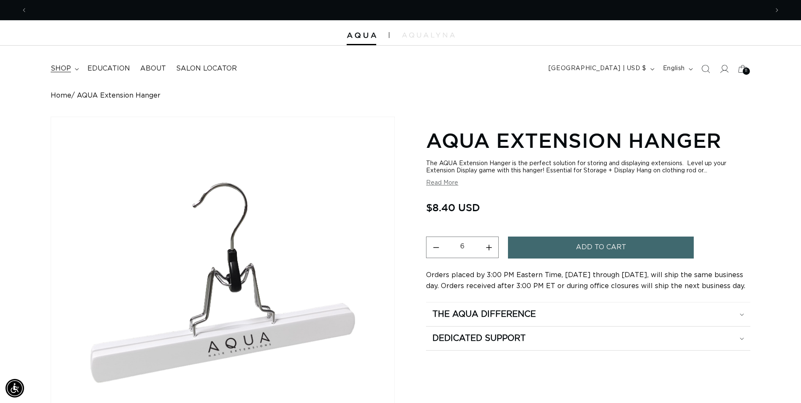
scroll to position [0, 1483]
click at [76, 67] on summary "shop" at bounding box center [64, 68] width 37 height 19
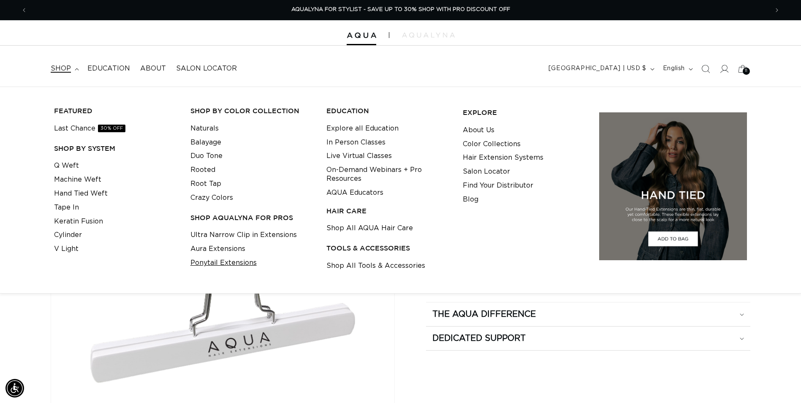
click at [221, 262] on link "Ponytail Extensions" at bounding box center [224, 263] width 66 height 14
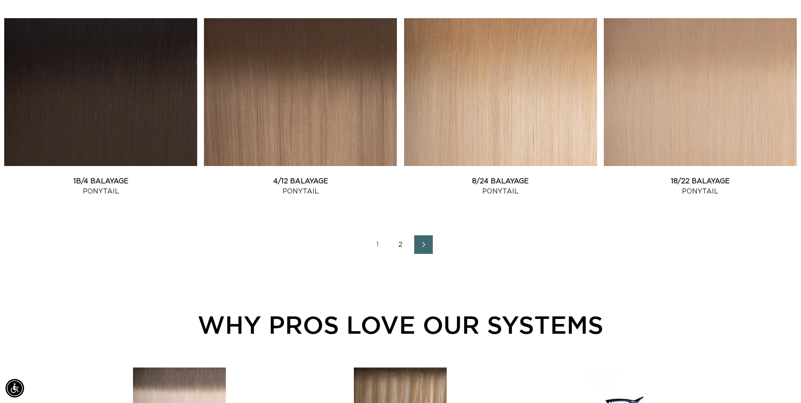
scroll to position [0, 1483]
click at [427, 242] on icon "Next page" at bounding box center [424, 245] width 11 height 6
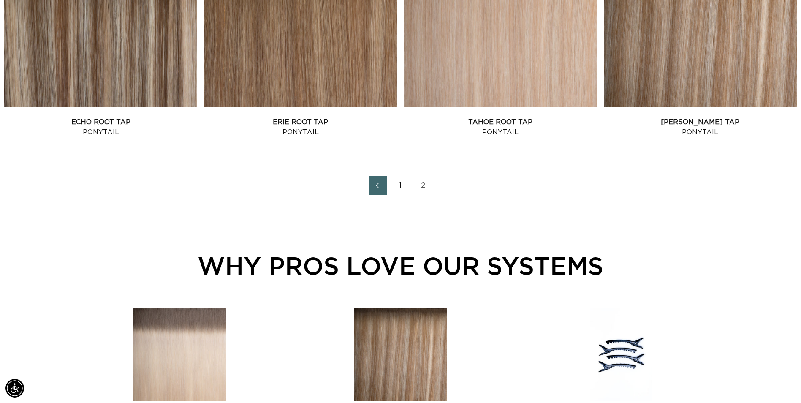
click at [401, 186] on link "1" at bounding box center [401, 185] width 19 height 19
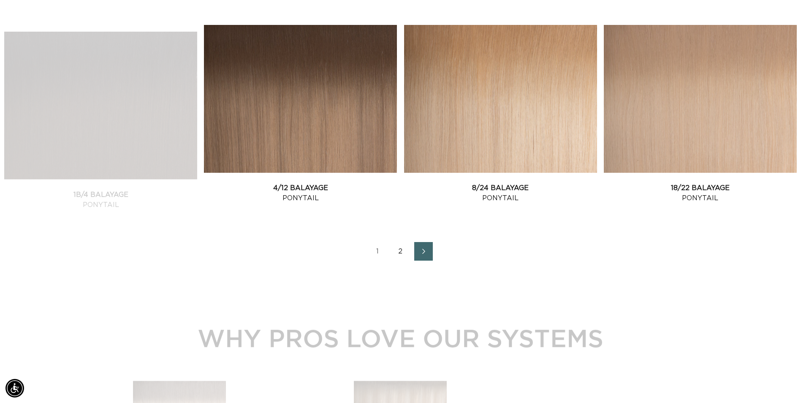
scroll to position [1183, 0]
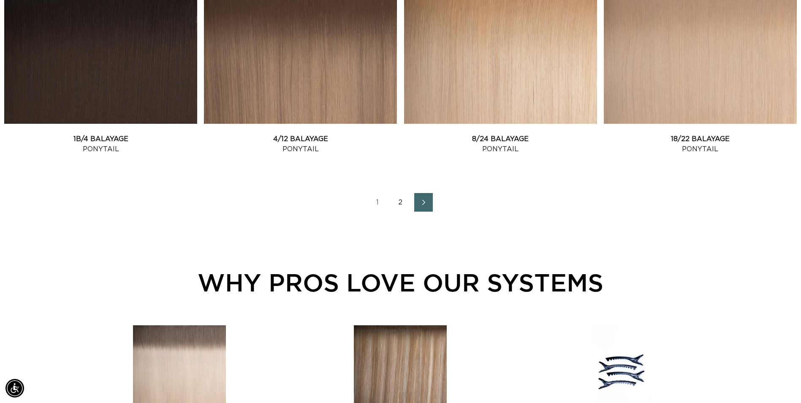
click at [417, 201] on link "Next page" at bounding box center [423, 202] width 19 height 19
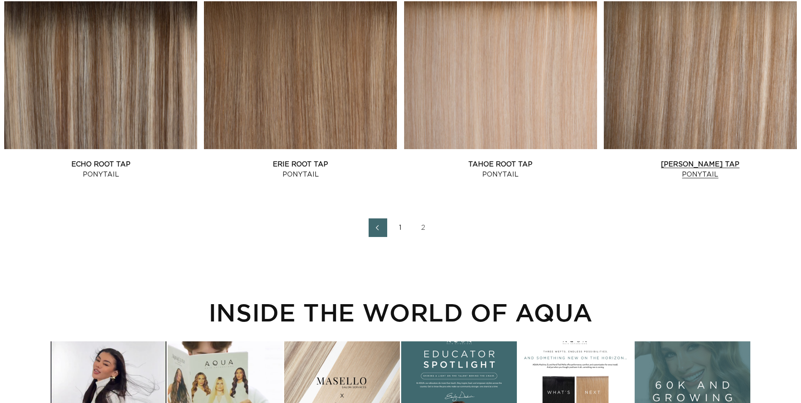
click at [706, 159] on link "[PERSON_NAME] Tap Ponytail" at bounding box center [700, 169] width 193 height 20
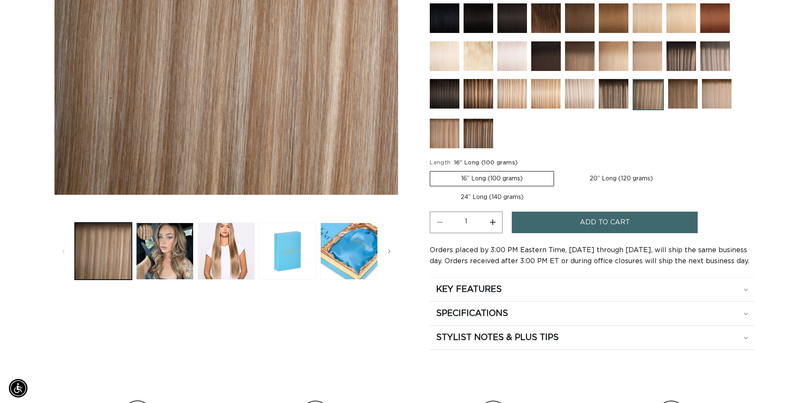
scroll to position [0, 741]
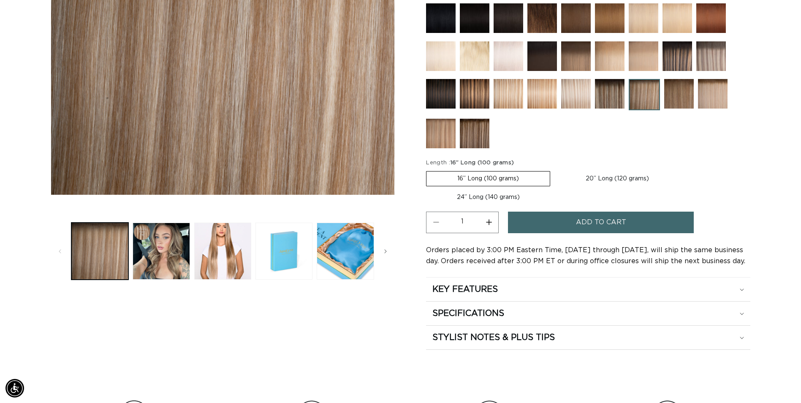
click at [569, 223] on button "Add to cart" at bounding box center [601, 223] width 186 height 22
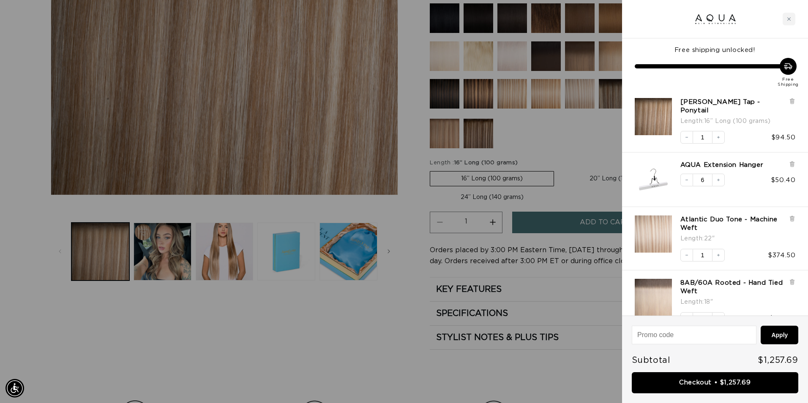
scroll to position [0, 1495]
click at [791, 18] on div "Close cart" at bounding box center [788, 19] width 13 height 13
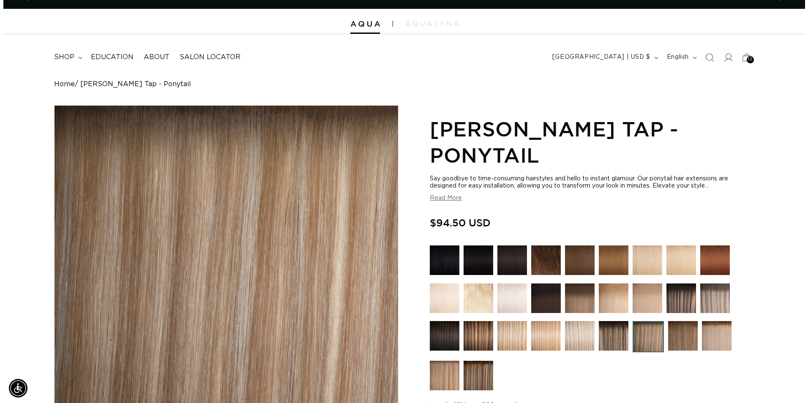
scroll to position [0, 0]
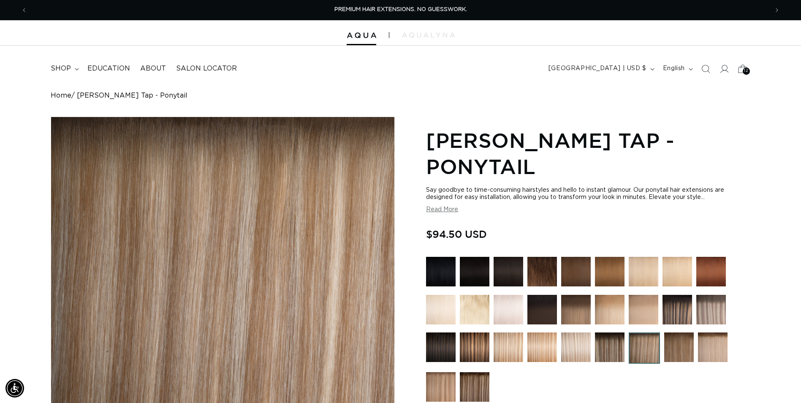
click at [748, 71] on span "12" at bounding box center [746, 71] width 4 height 7
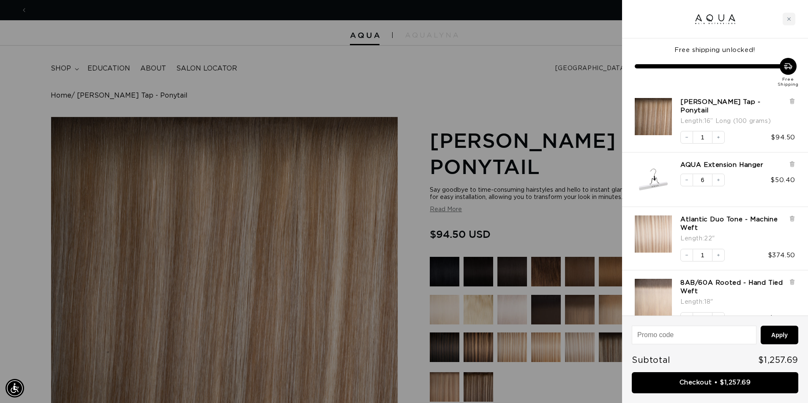
scroll to position [0, 748]
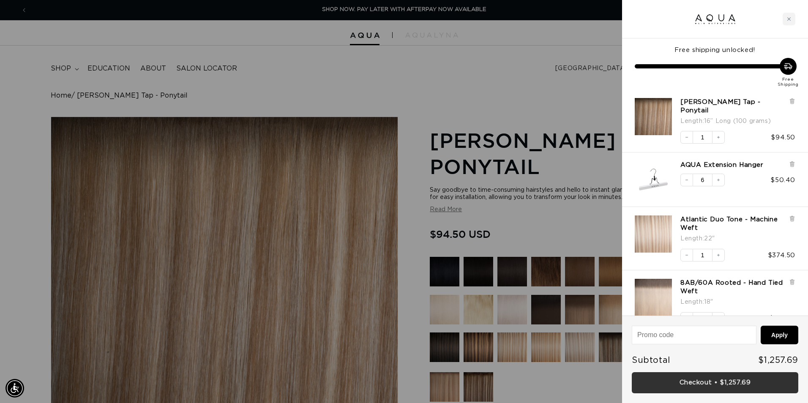
click at [700, 381] on link "Checkout • $1,257.69" at bounding box center [715, 383] width 166 height 22
